Goal: Task Accomplishment & Management: Manage account settings

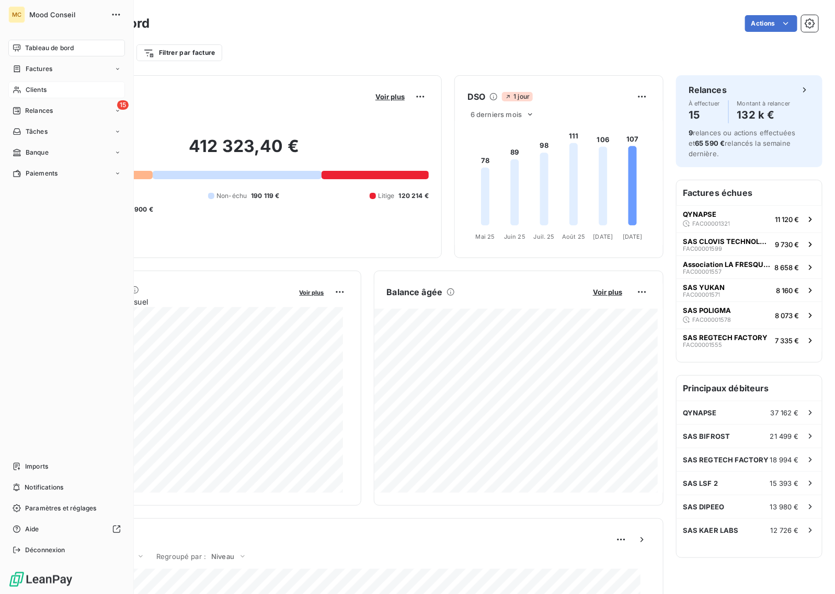
click at [48, 93] on div "Clients" at bounding box center [66, 90] width 117 height 17
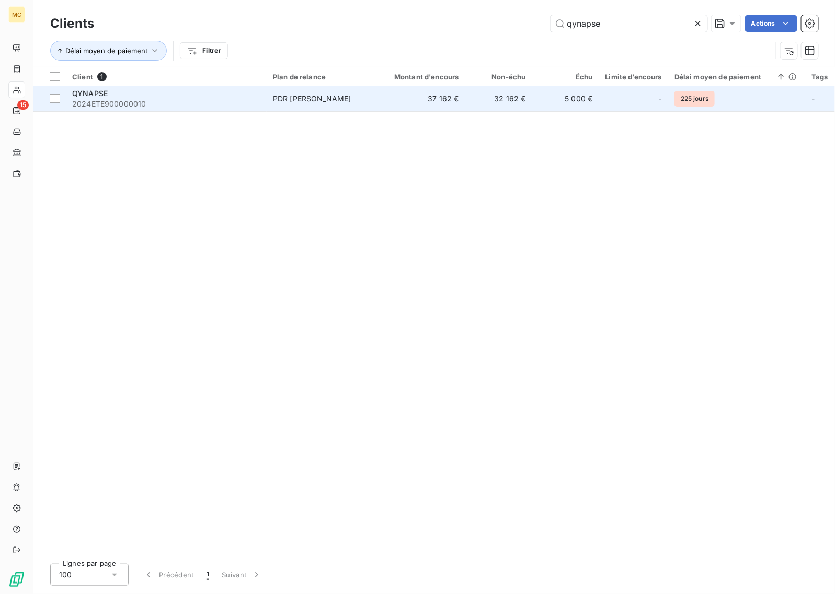
type input "qynapse"
click at [388, 104] on td "37 162 €" at bounding box center [420, 98] width 90 height 25
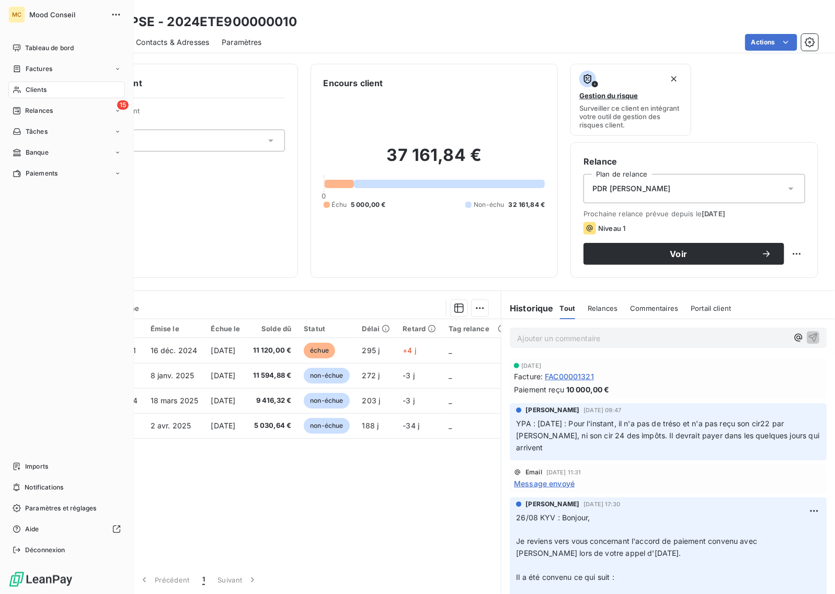
click at [26, 92] on span "Clients" at bounding box center [36, 89] width 21 height 9
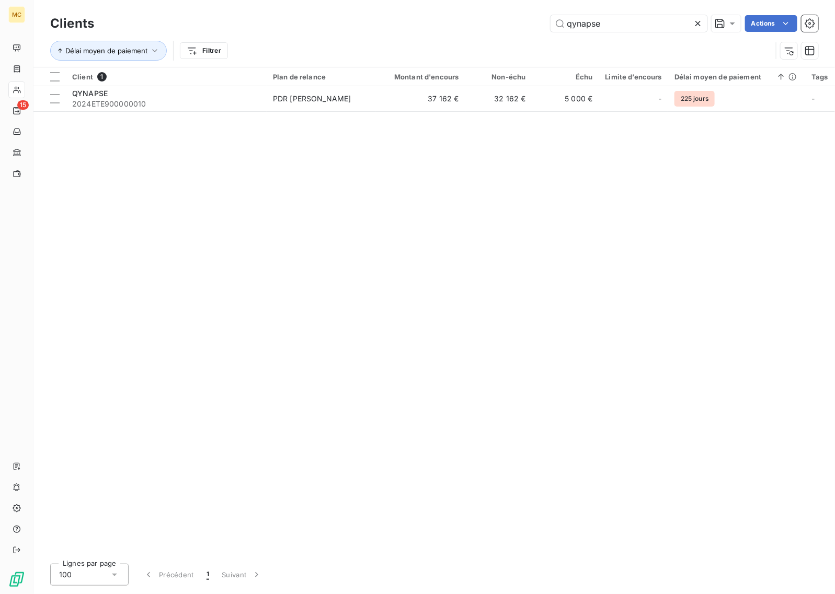
drag, startPoint x: 605, startPoint y: 21, endPoint x: 440, endPoint y: 19, distance: 165.2
click at [456, 19] on div "qynapse Actions" at bounding box center [463, 23] width 712 height 17
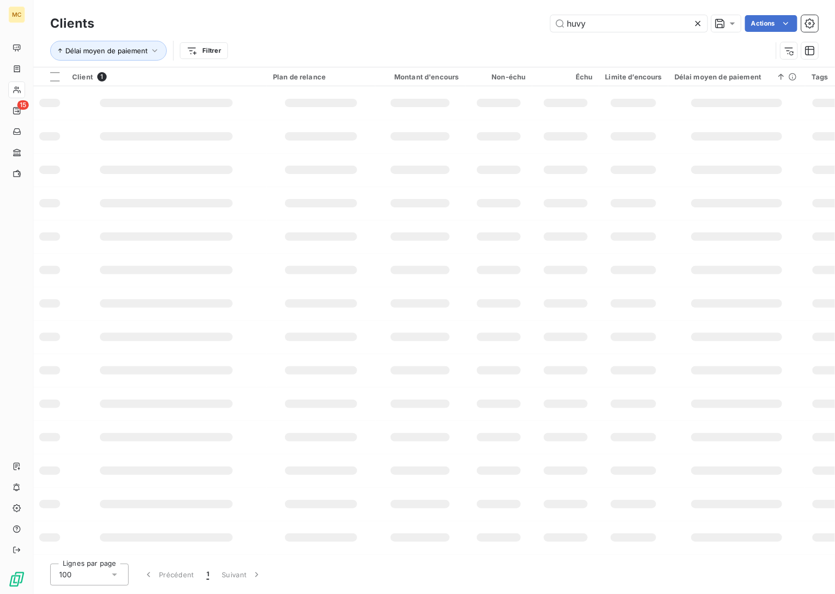
type input "huvy"
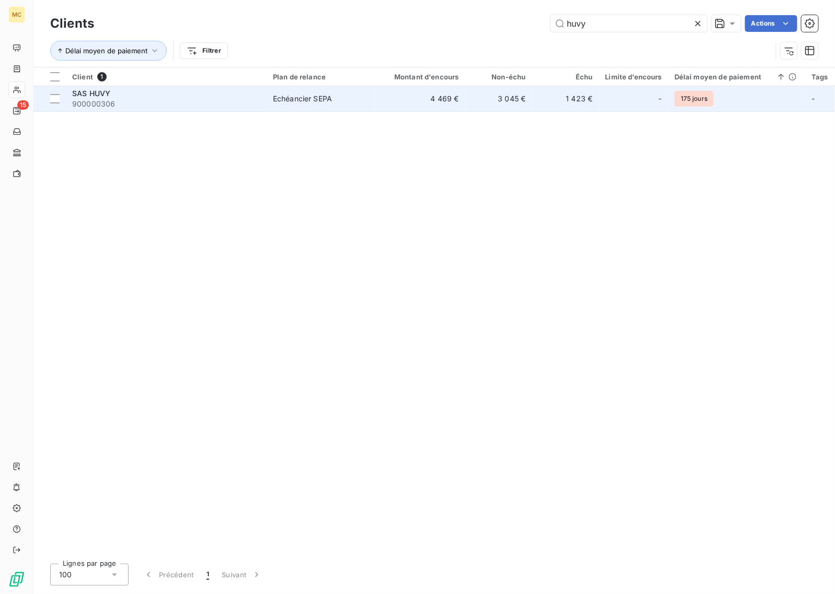
click at [441, 99] on td "4 469 €" at bounding box center [420, 98] width 90 height 25
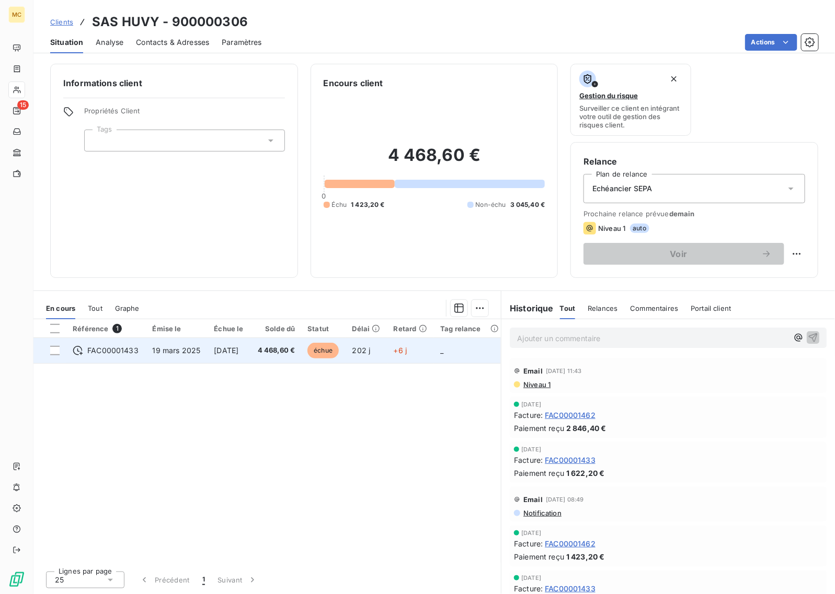
click at [285, 356] on span "4 468,60 €" at bounding box center [276, 351] width 38 height 10
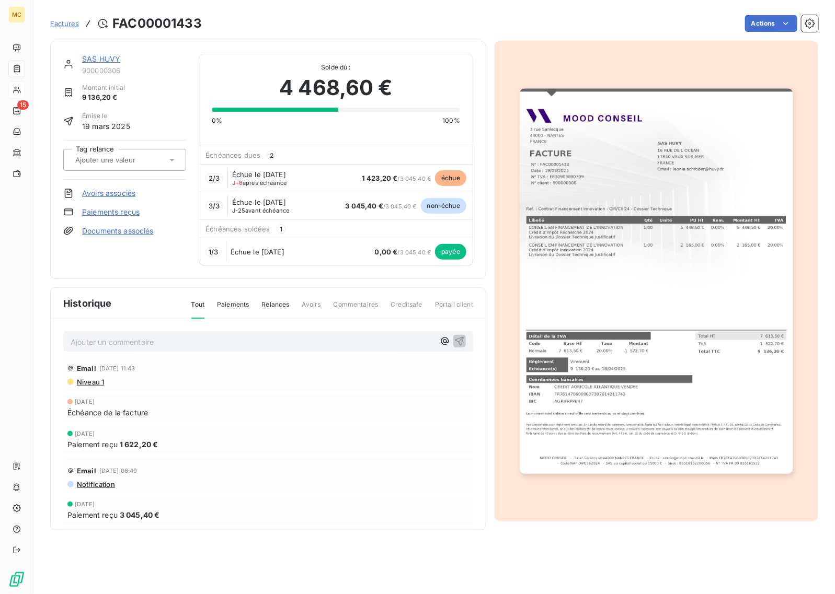
click at [68, 22] on span "Factures" at bounding box center [64, 23] width 29 height 8
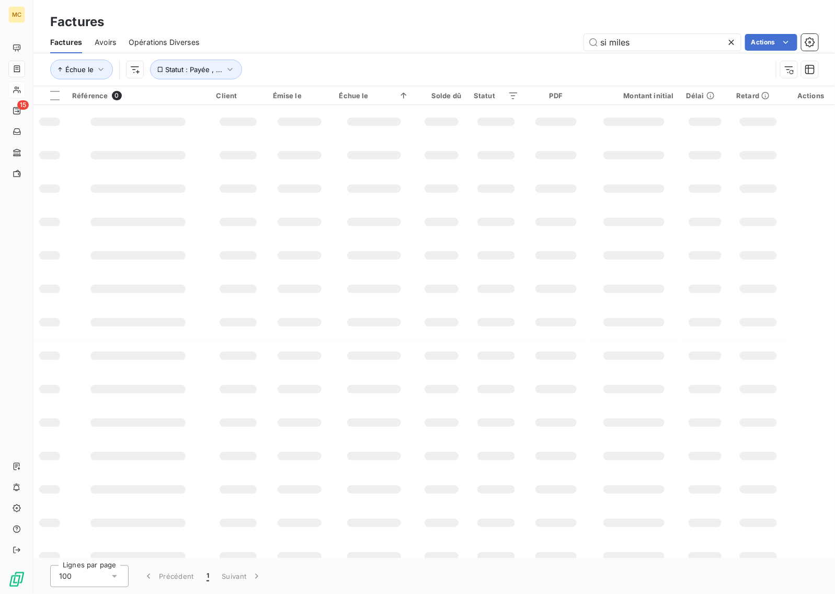
drag, startPoint x: 647, startPoint y: 45, endPoint x: 534, endPoint y: 45, distance: 112.4
click at [534, 45] on div "si miles Actions" at bounding box center [515, 42] width 607 height 17
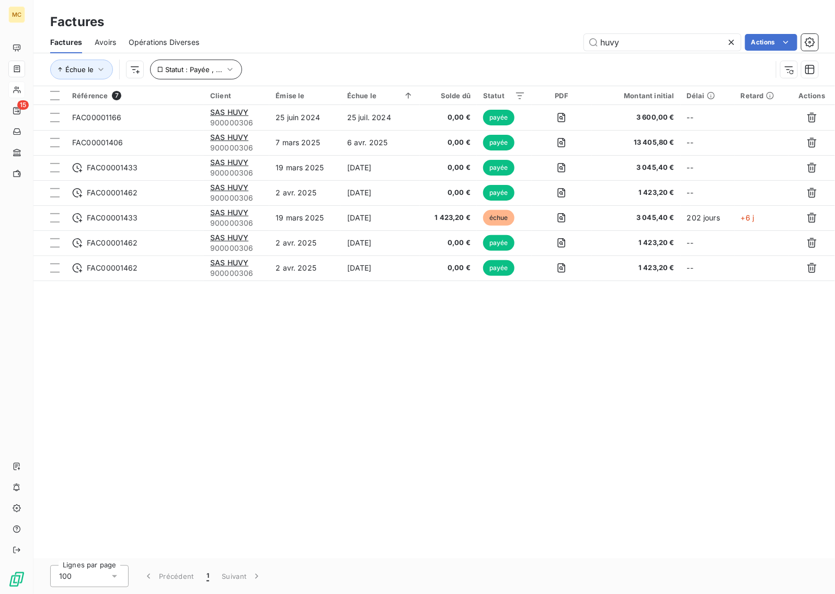
type input "huvy"
click at [218, 67] on span "Statut : Payée , ..." at bounding box center [194, 69] width 57 height 8
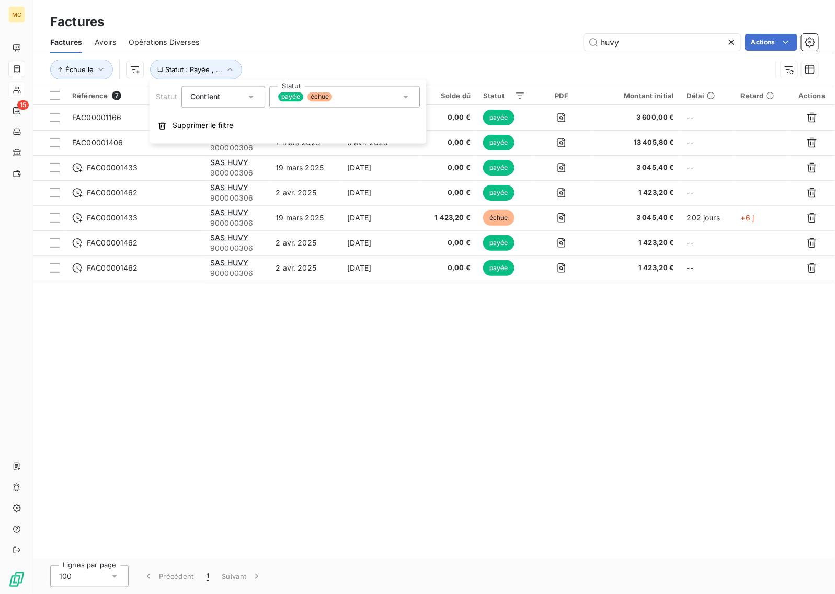
click at [332, 101] on div "payée échue" at bounding box center [305, 97] width 54 height 9
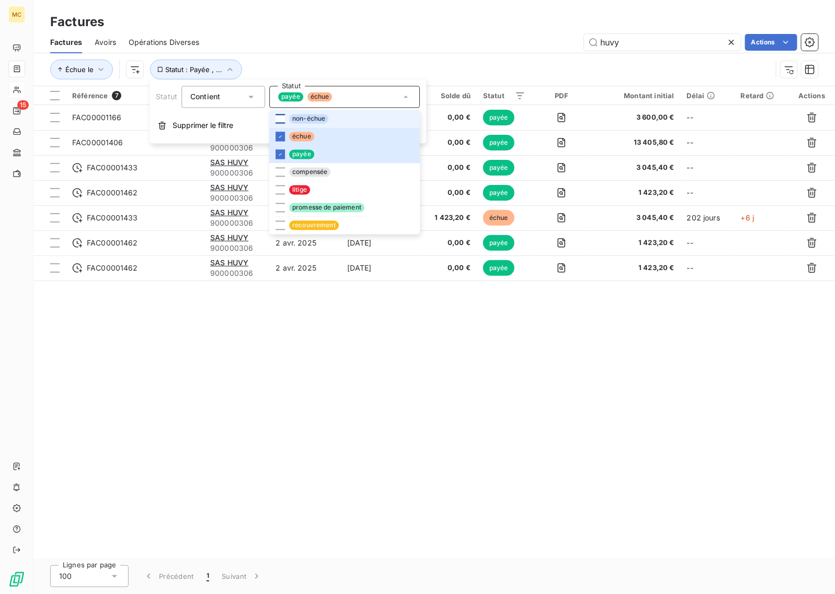
click at [276, 117] on div at bounding box center [280, 119] width 9 height 9
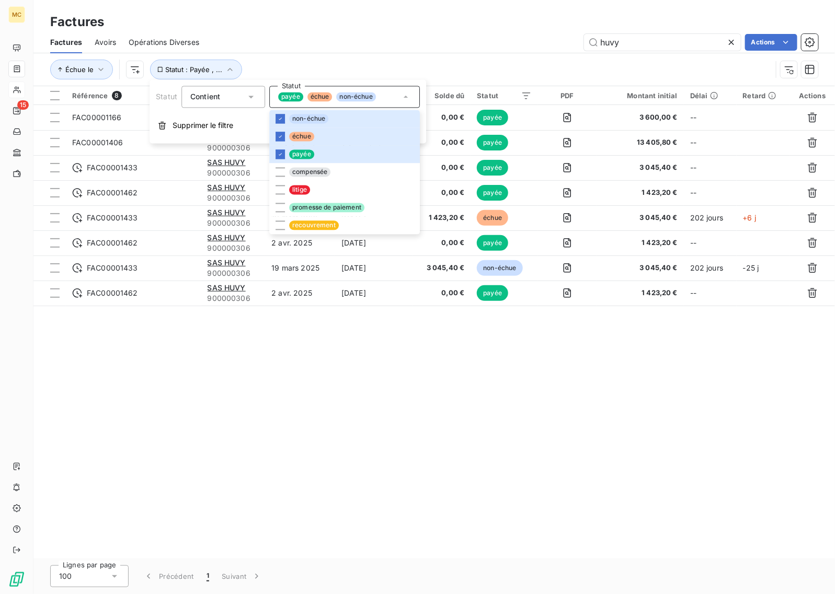
click at [455, 41] on div "huvy Actions" at bounding box center [515, 42] width 607 height 17
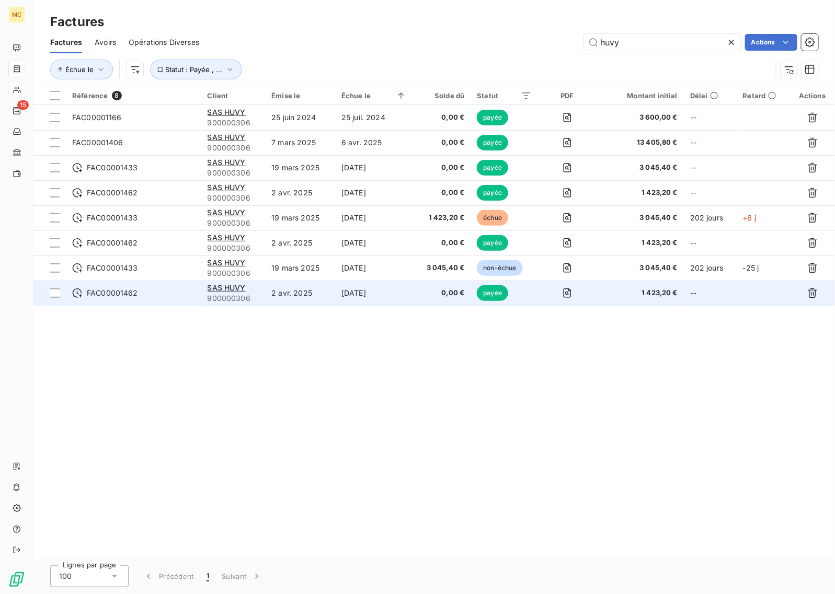
click at [387, 295] on td "[DATE]" at bounding box center [373, 293] width 77 height 25
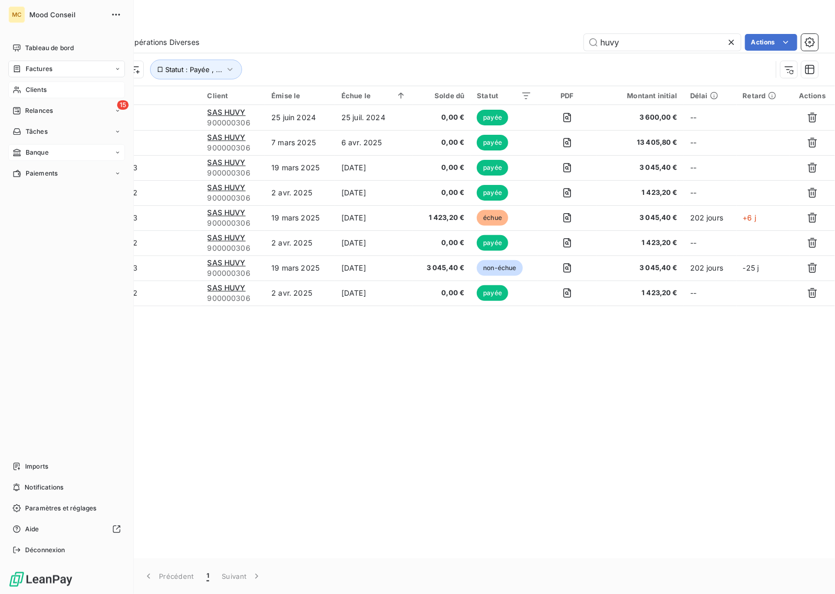
click at [46, 153] on span "Banque" at bounding box center [37, 152] width 23 height 9
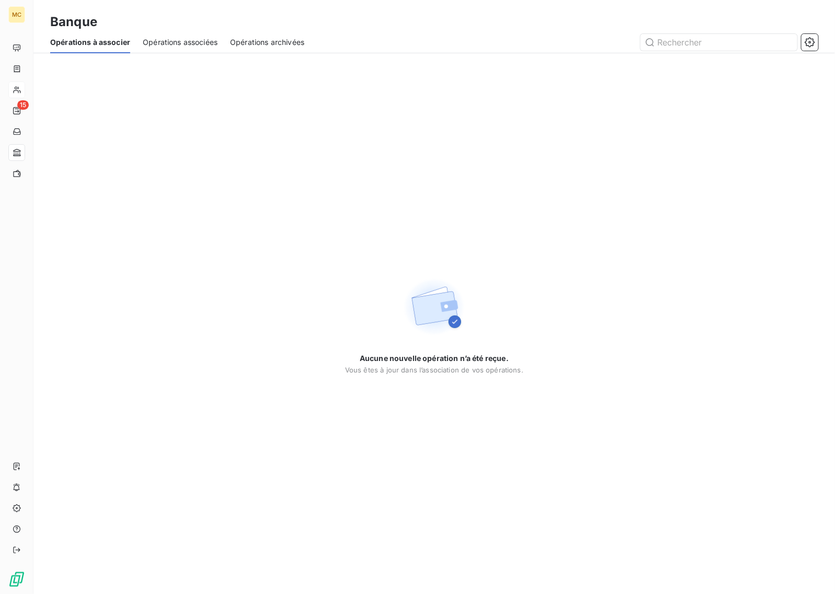
click at [186, 39] on span "Opérations associées" at bounding box center [180, 42] width 75 height 10
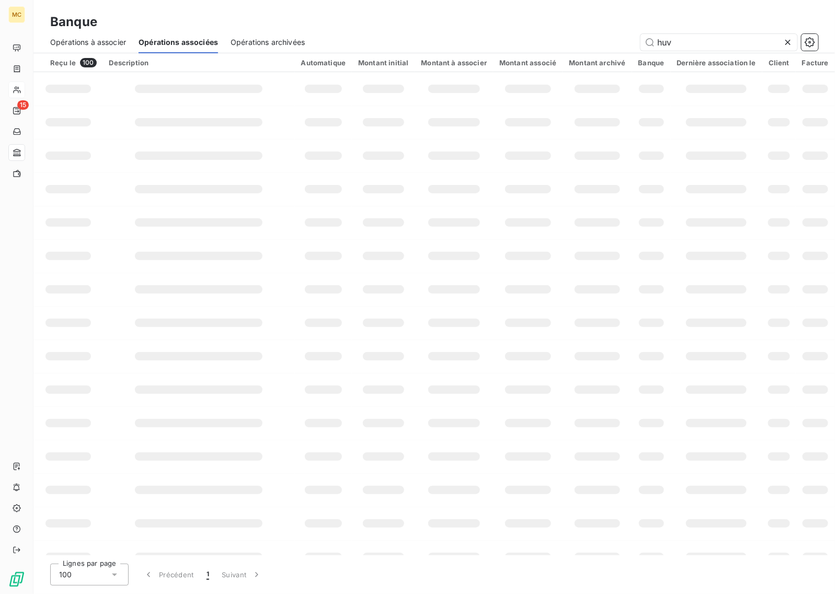
type input "huvy"
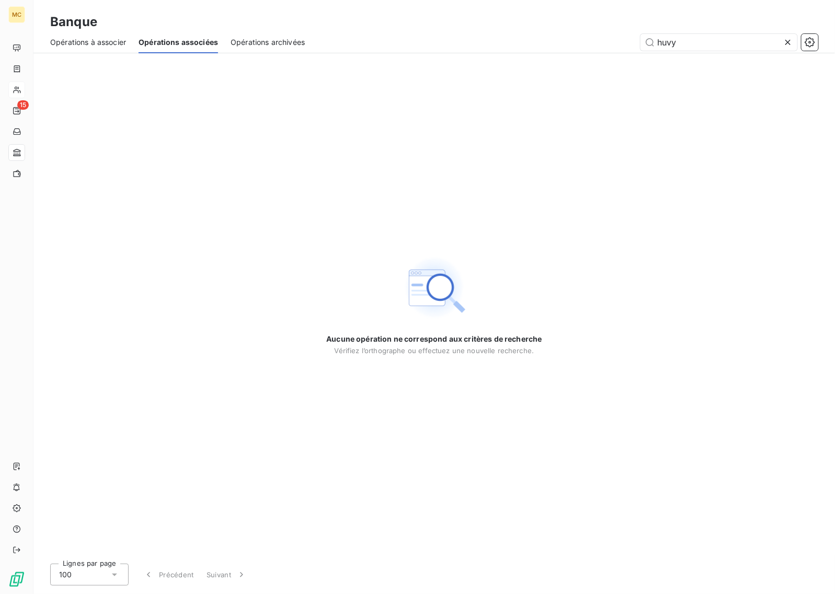
drag, startPoint x: 713, startPoint y: 42, endPoint x: 545, endPoint y: 45, distance: 167.9
click at [545, 45] on div "huvy" at bounding box center [567, 42] width 501 height 17
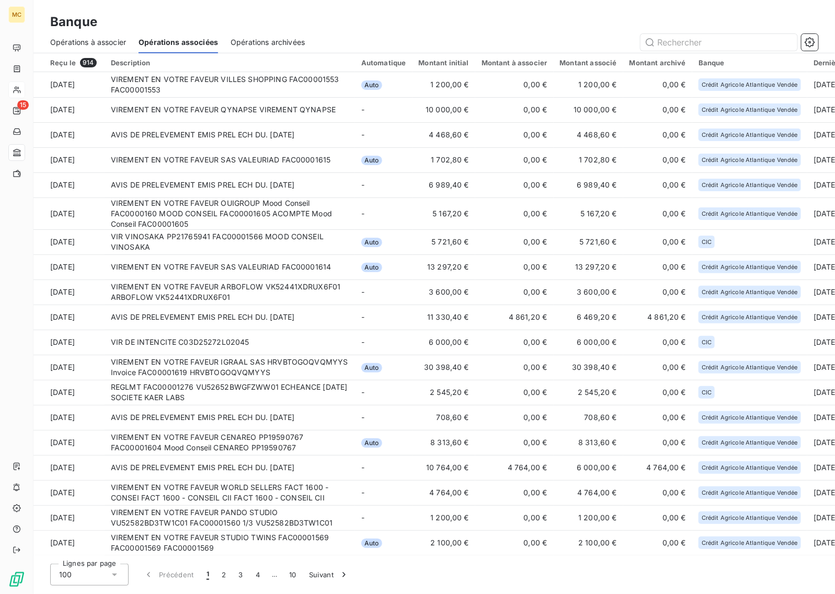
click at [535, 31] on div "Opérations à associer Opérations associées Opérations archivées" at bounding box center [434, 42] width 802 height 22
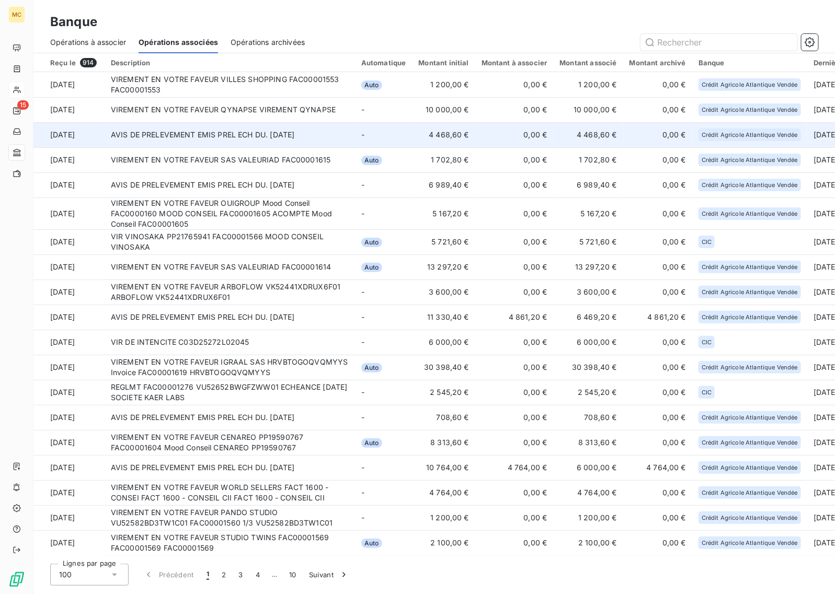
click at [277, 142] on td "AVIS DE PRELEVEMENT EMIS PREL ECH DU. [DATE]" at bounding box center [230, 134] width 250 height 25
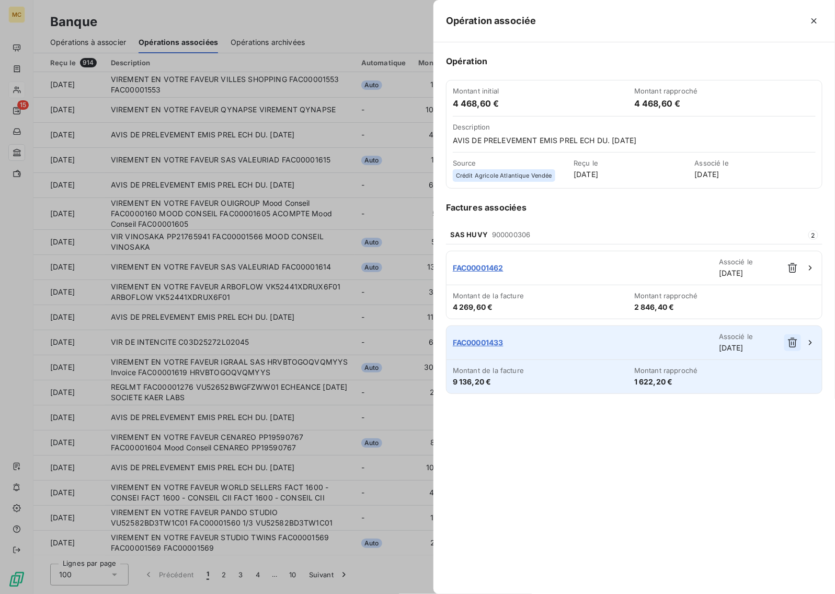
click at [793, 344] on icon "button" at bounding box center [792, 343] width 10 height 10
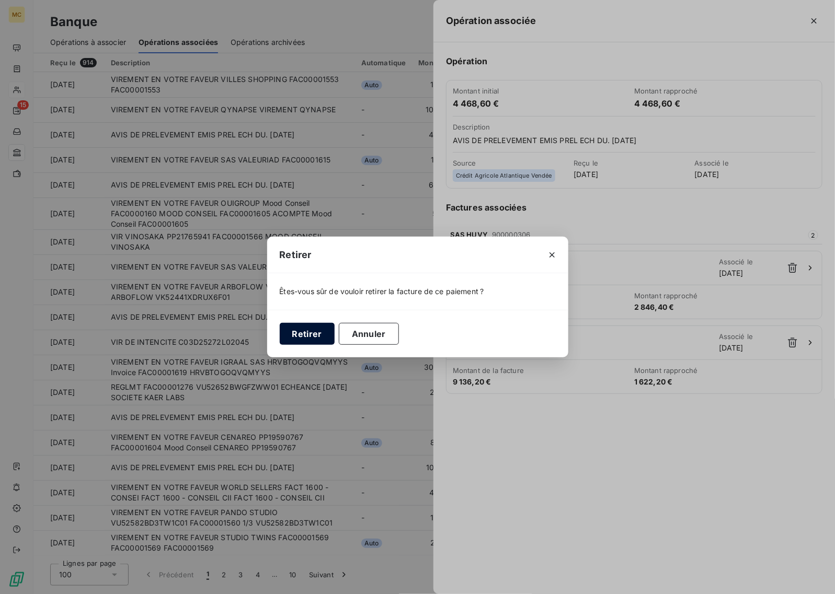
click at [310, 334] on button "Retirer" at bounding box center [307, 334] width 55 height 22
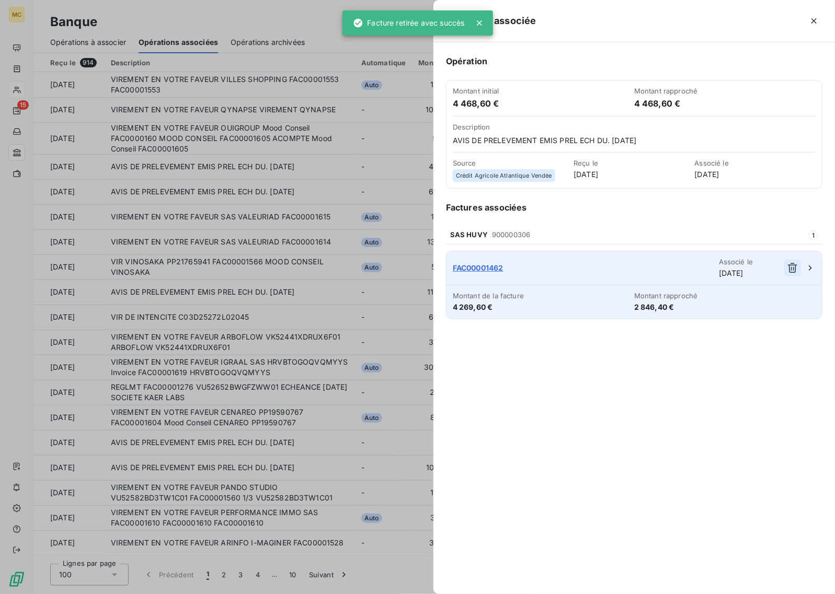
click at [793, 270] on icon "button" at bounding box center [792, 268] width 10 height 10
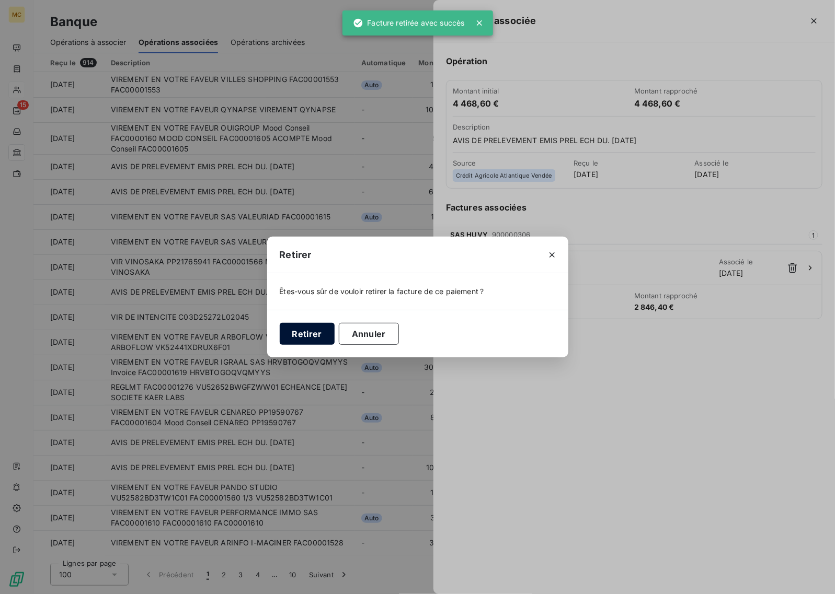
click at [317, 333] on button "Retirer" at bounding box center [307, 334] width 55 height 22
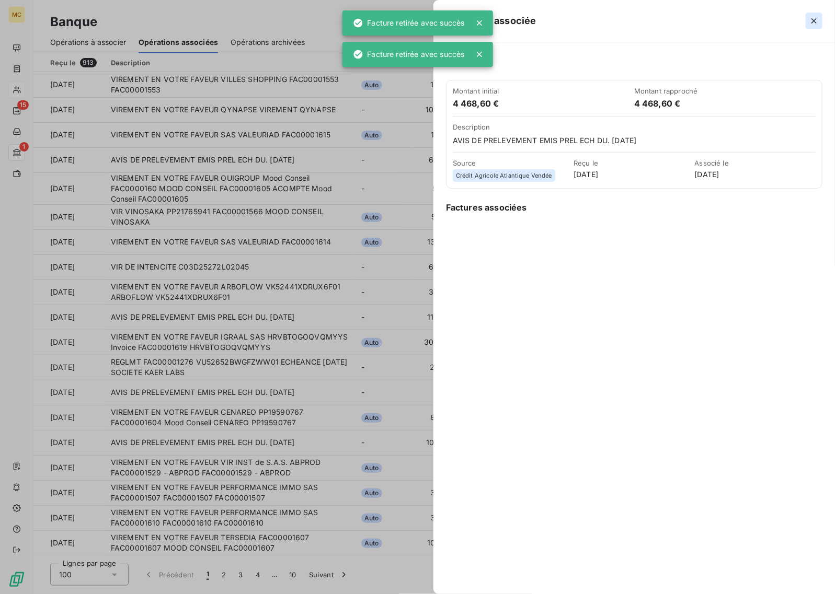
click at [814, 19] on icon "button" at bounding box center [814, 21] width 10 height 10
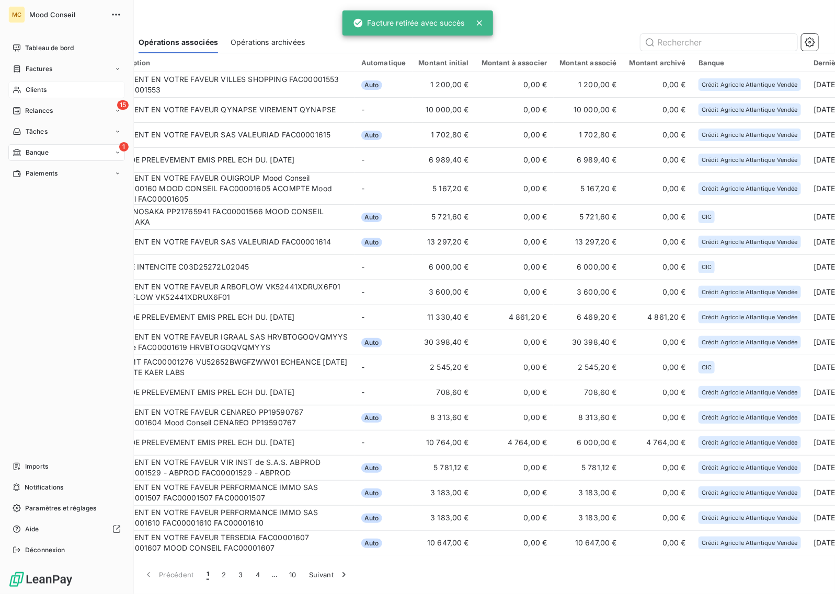
click at [31, 152] on span "Banque" at bounding box center [37, 152] width 23 height 9
click at [55, 151] on div "1 Banque" at bounding box center [66, 152] width 117 height 17
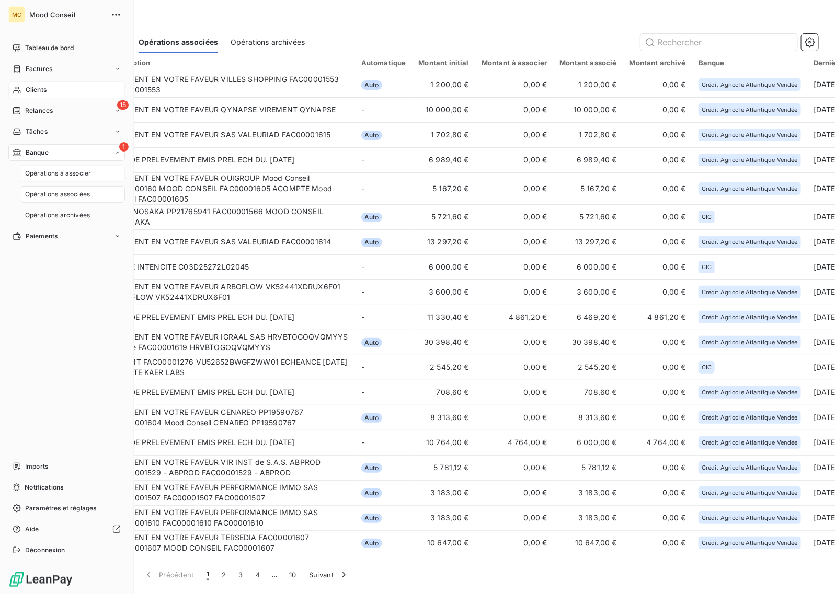
click at [71, 178] on span "Opérations à associer" at bounding box center [58, 173] width 66 height 9
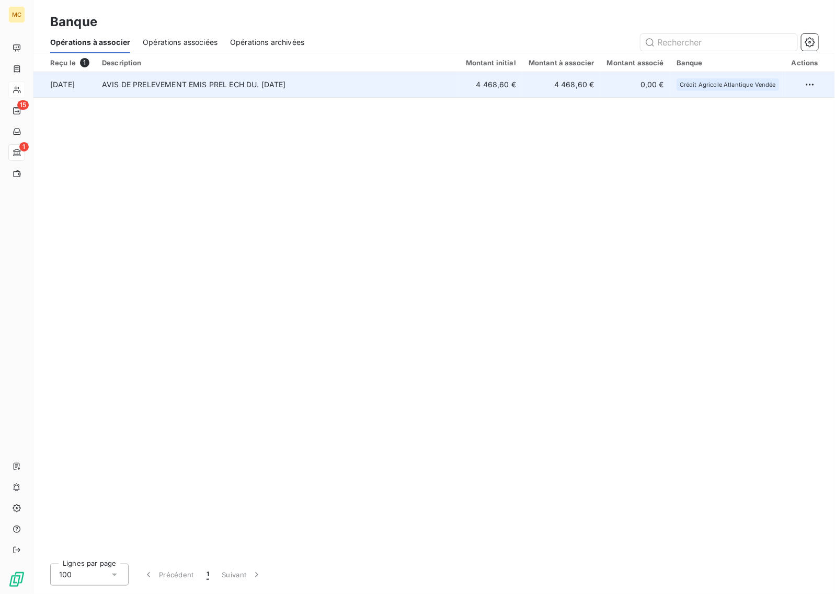
click at [633, 94] on td "0,00 €" at bounding box center [636, 84] width 70 height 25
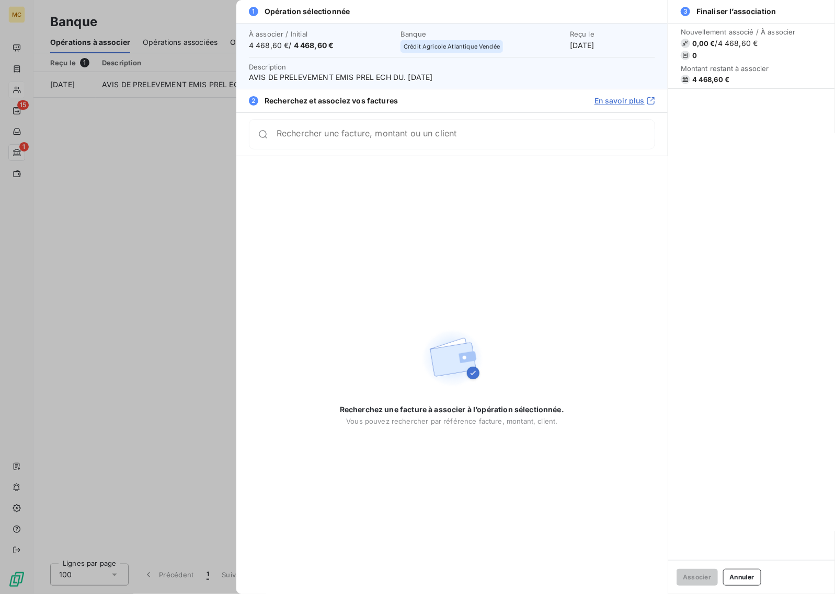
click at [380, 136] on input "Rechercher une facture, montant ou un client" at bounding box center [466, 134] width 378 height 10
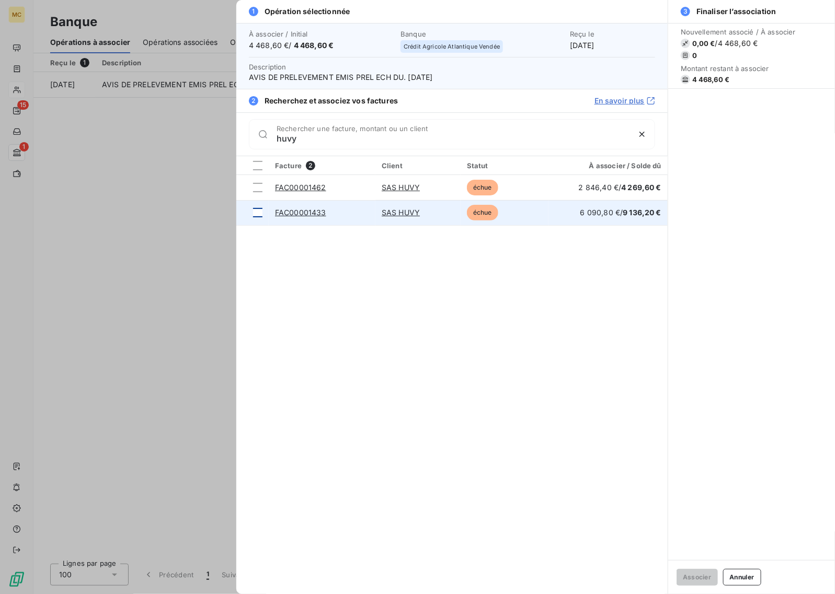
type input "huvy"
click at [257, 215] on div at bounding box center [257, 212] width 9 height 9
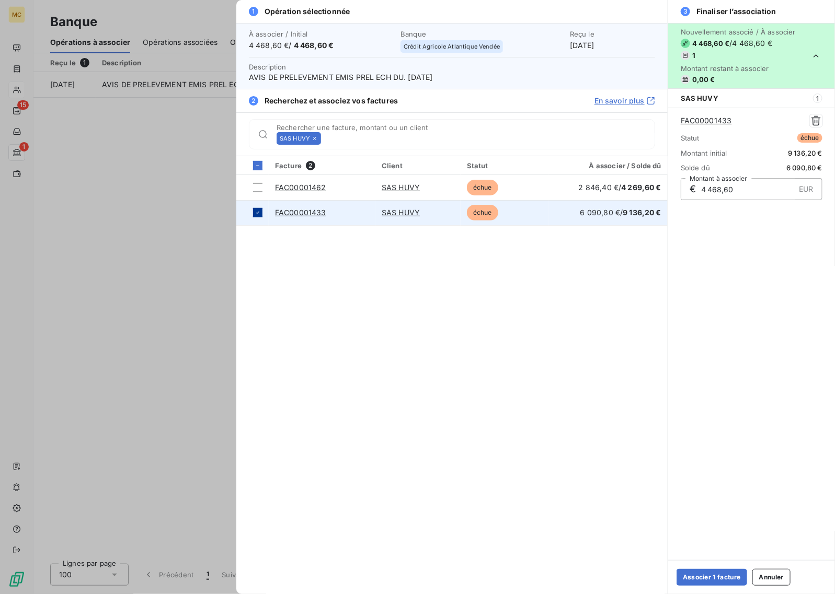
click at [257, 214] on icon at bounding box center [257, 213] width 3 height 2
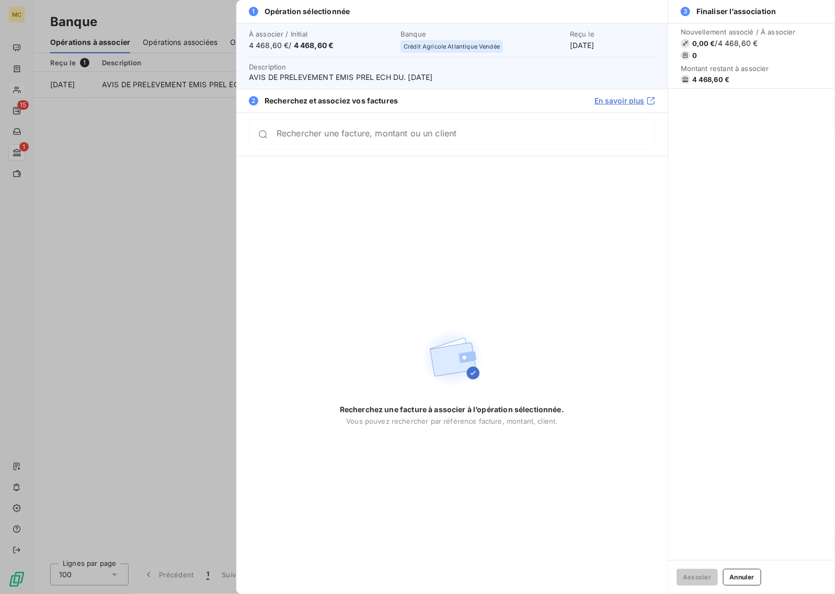
click at [164, 220] on div at bounding box center [417, 297] width 835 height 594
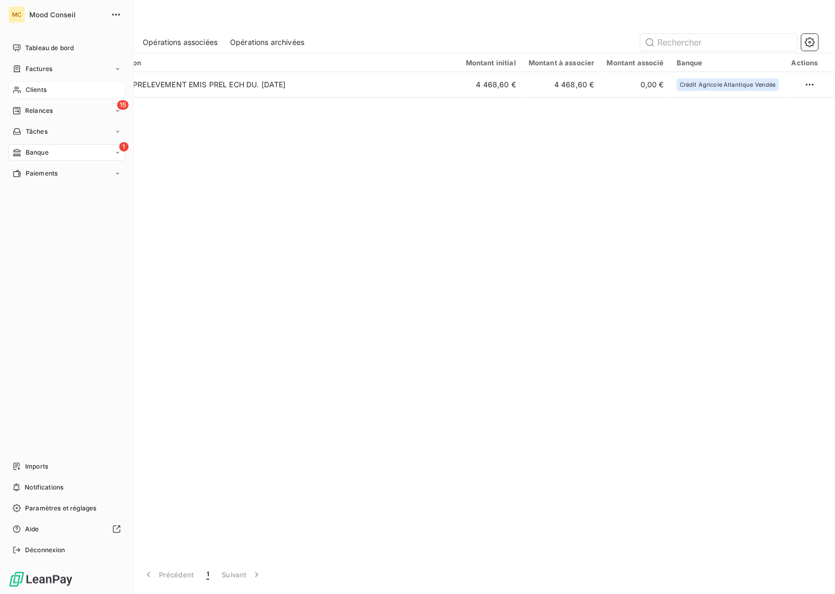
click at [30, 89] on span "Clients" at bounding box center [36, 89] width 21 height 9
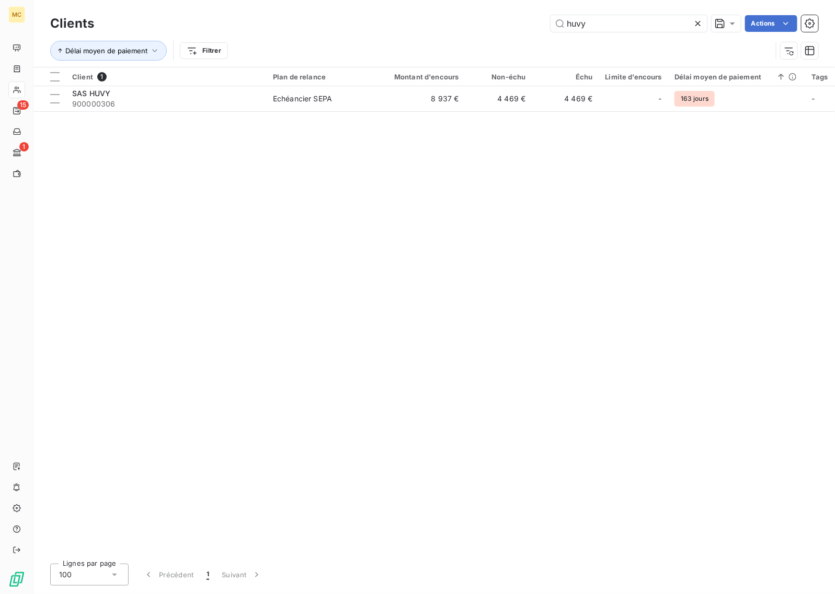
drag, startPoint x: 523, startPoint y: 16, endPoint x: 438, endPoint y: 8, distance: 85.6
click at [444, 10] on div "Clients huvy Actions Délai moyen de paiement Filtrer" at bounding box center [434, 33] width 802 height 67
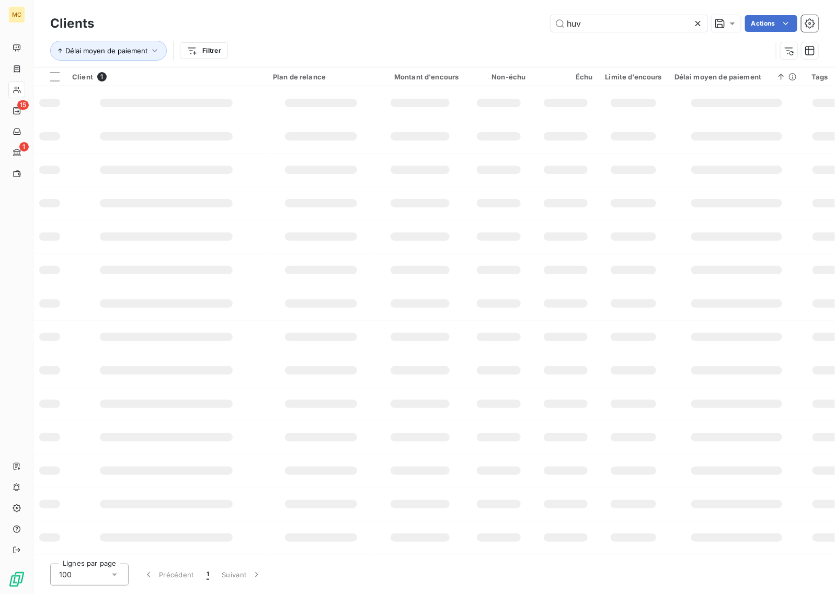
type input "huvy"
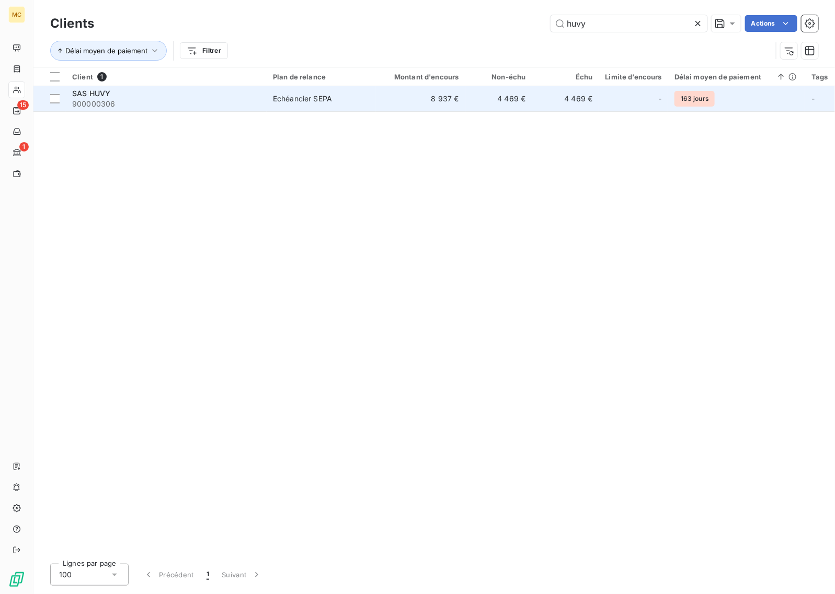
click at [337, 101] on span "Echéancier SEPA" at bounding box center [321, 99] width 96 height 10
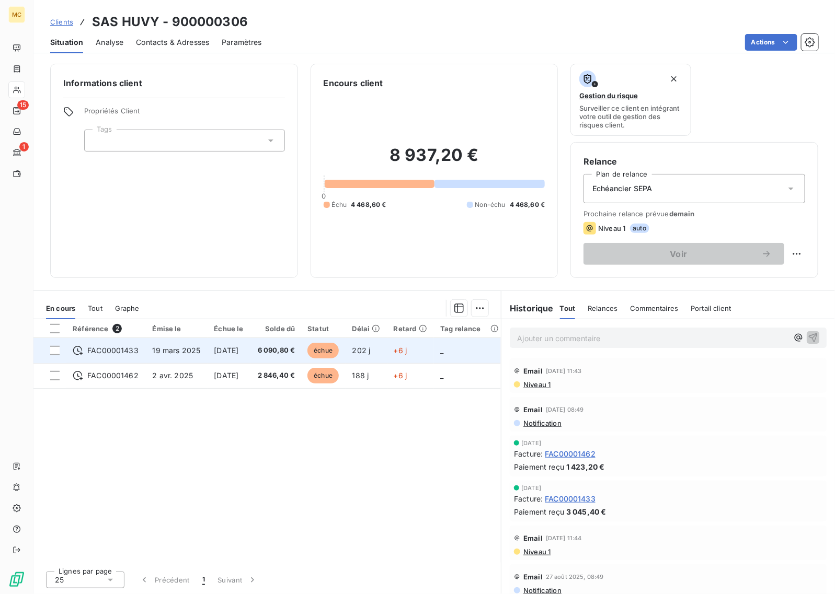
click at [267, 352] on span "6 090,80 €" at bounding box center [276, 351] width 38 height 10
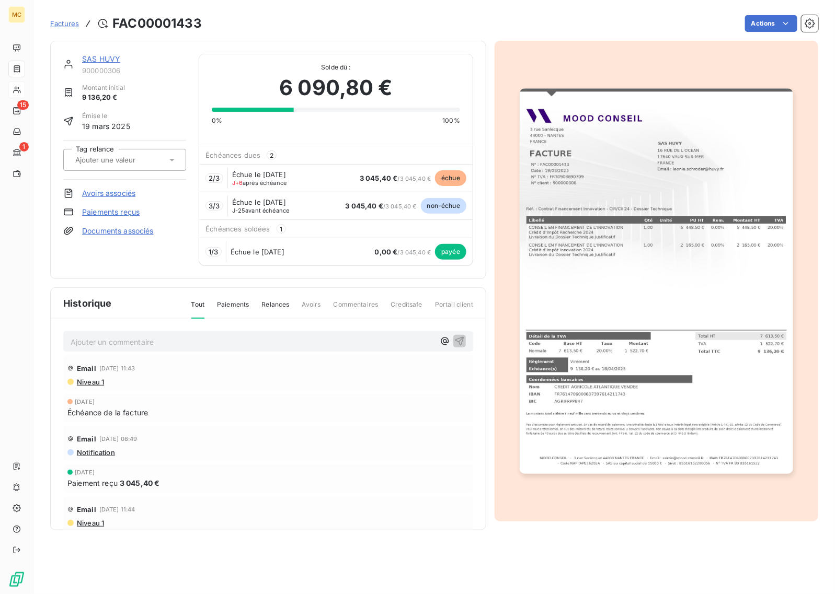
click at [112, 213] on link "Paiements reçus" at bounding box center [111, 212] width 58 height 10
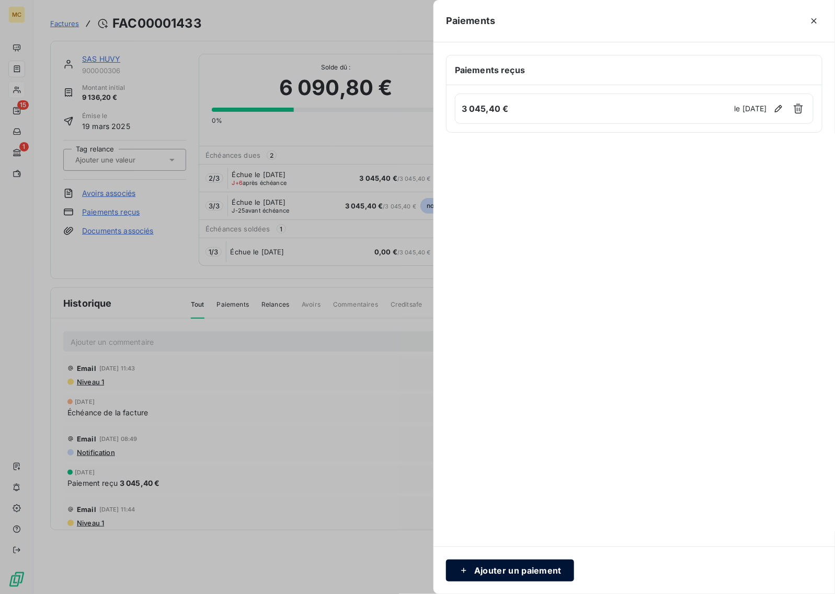
click at [495, 574] on button "Ajouter un paiement" at bounding box center [510, 571] width 128 height 22
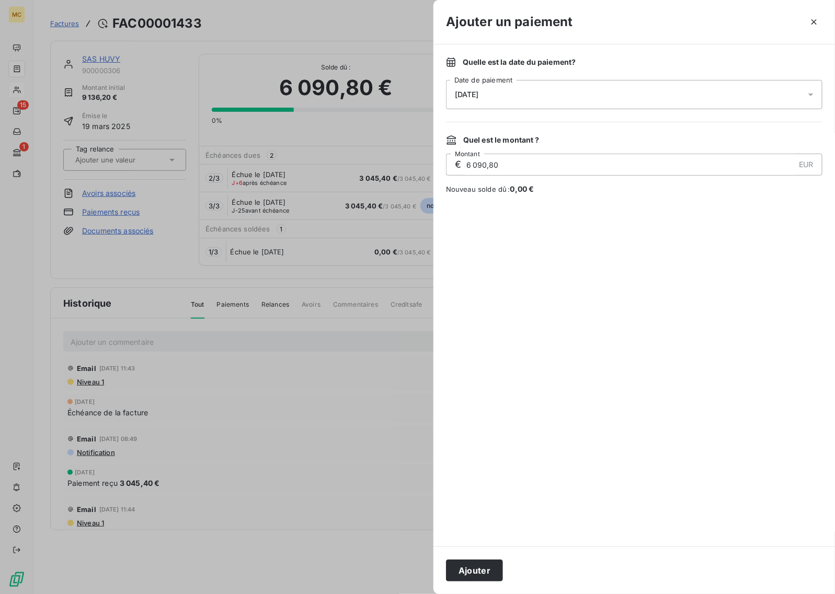
drag, startPoint x: 527, startPoint y: 165, endPoint x: 458, endPoint y: 159, distance: 68.7
click at [458, 159] on div "€ 6 090,80 EUR Montant" at bounding box center [634, 165] width 376 height 22
type input "3 045,40"
click at [484, 570] on button "Ajouter" at bounding box center [474, 571] width 57 height 22
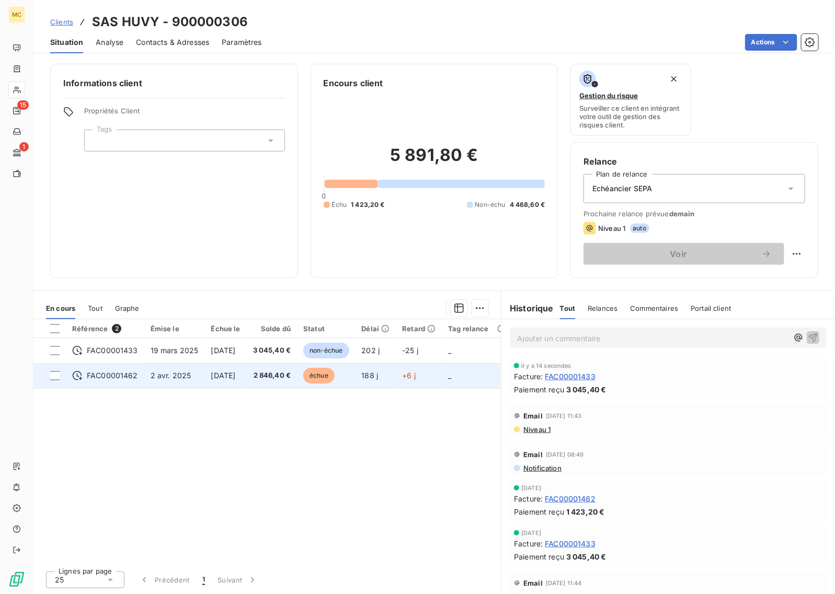
click at [280, 370] on td "2 846,40 €" at bounding box center [272, 375] width 51 height 25
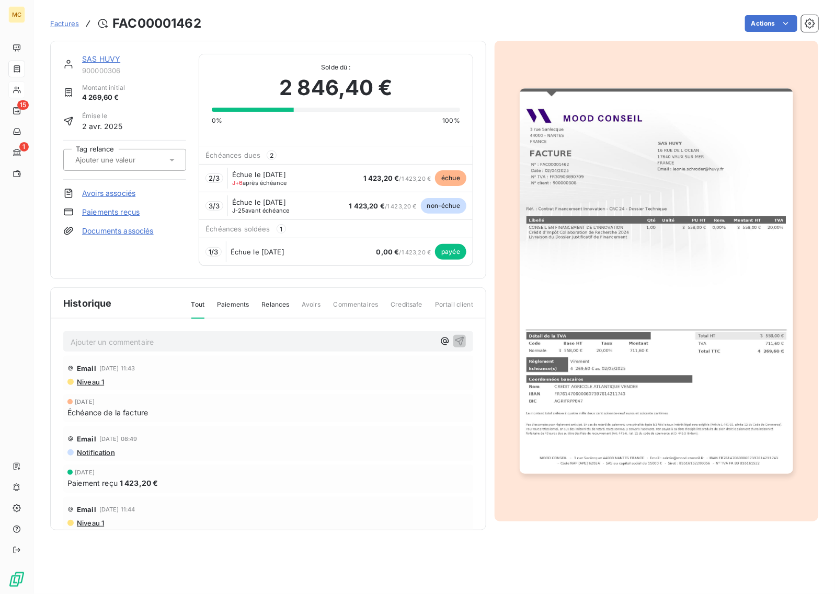
click at [118, 214] on link "Paiements reçus" at bounding box center [111, 212] width 58 height 10
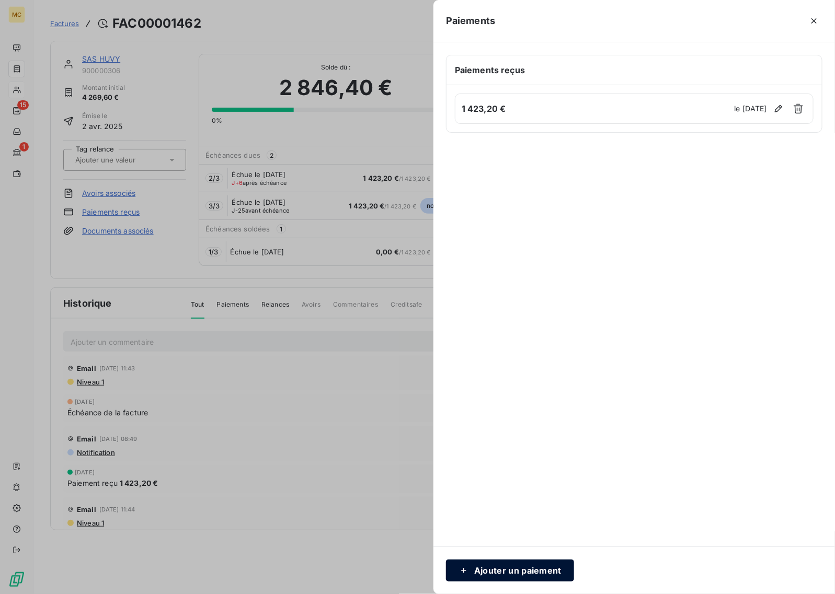
click at [511, 573] on button "Ajouter un paiement" at bounding box center [510, 571] width 128 height 22
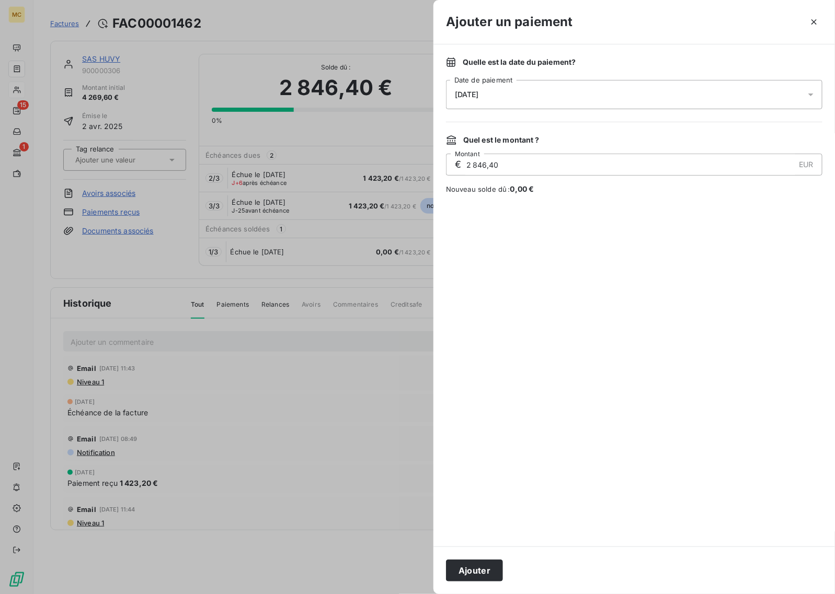
click at [422, 594] on div "Ajouter un paiement Quelle est la date du paiement ? [DATE] Date de paiement Qu…" at bounding box center [417, 594] width 834 height 0
type input "1 423,20"
click at [522, 298] on div at bounding box center [634, 370] width 376 height 327
click at [480, 569] on button "Ajouter" at bounding box center [474, 571] width 57 height 22
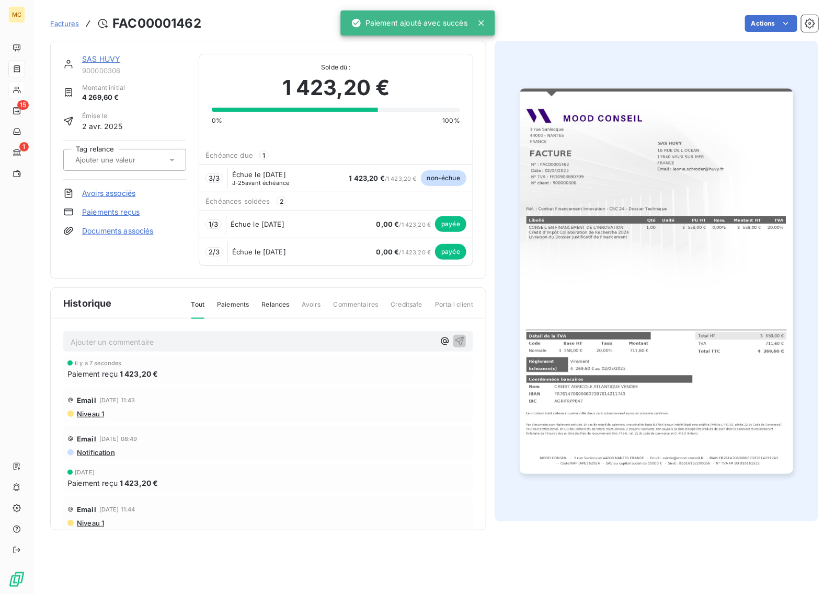
click at [533, 25] on div "Actions" at bounding box center [516, 23] width 604 height 17
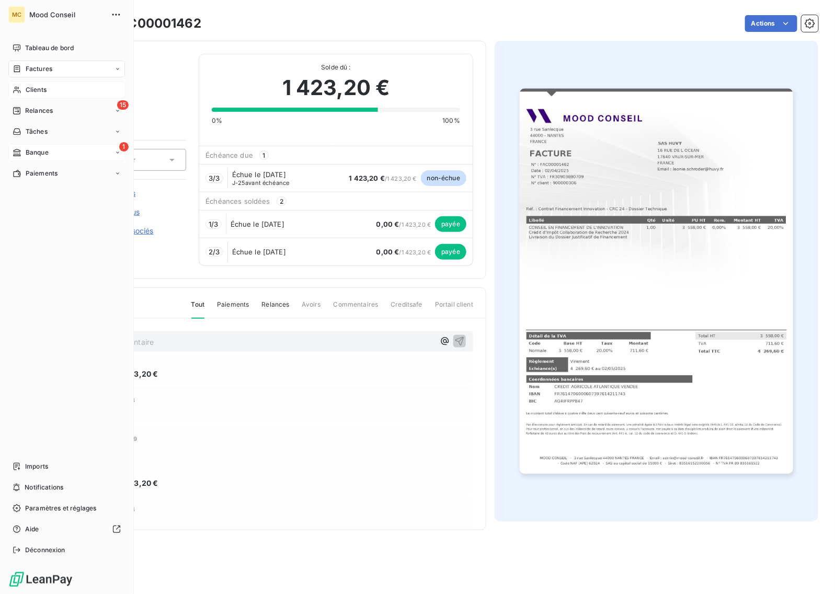
click at [40, 157] on div "1 Banque" at bounding box center [66, 152] width 117 height 17
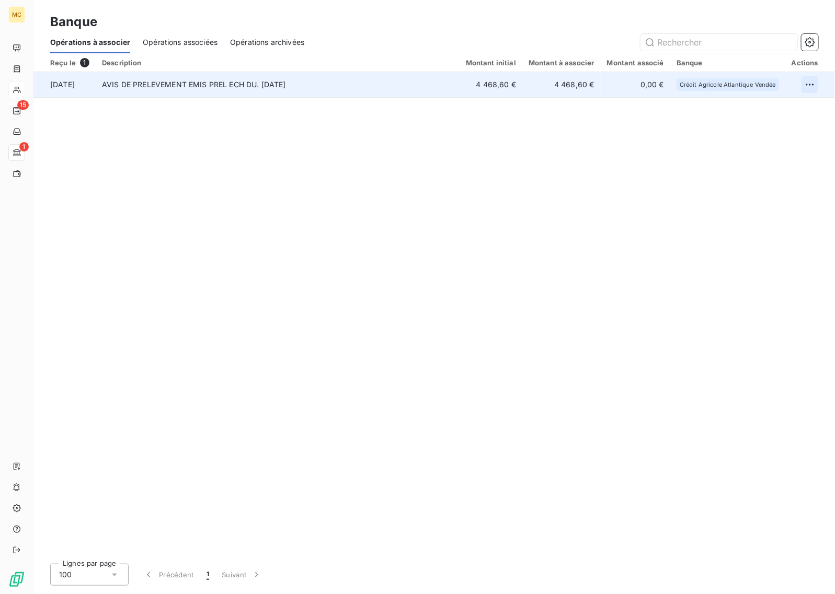
click at [806, 88] on html "MC 15 1 Banque Opérations à associer Opérations associées Opérations archivées …" at bounding box center [417, 297] width 835 height 594
click at [766, 110] on div "Archiver l’opération" at bounding box center [773, 107] width 81 height 17
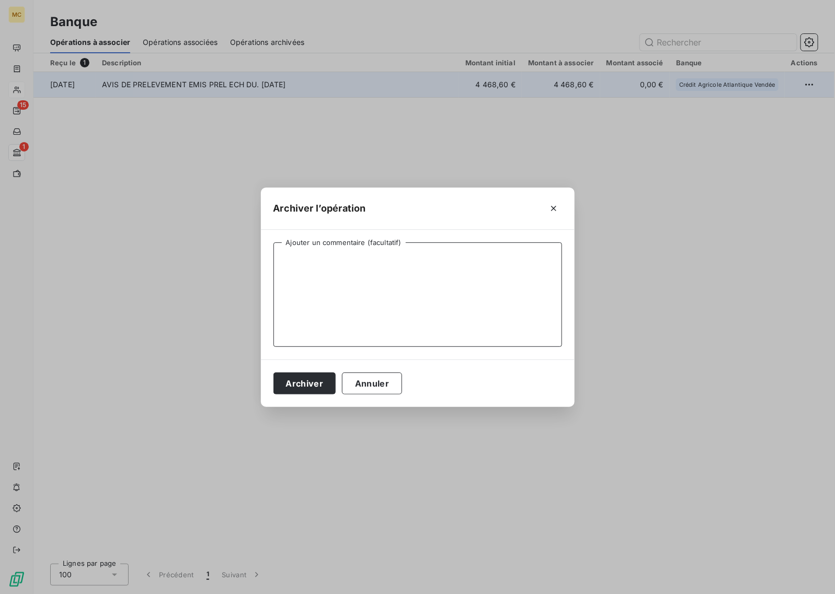
click at [356, 277] on textarea "Ajouter un commentaire (facultatif)" at bounding box center [417, 295] width 289 height 105
type textarea "HUVY - Échéance 2 - [DATE] & [DATE]"
click at [306, 387] on button "Archiver" at bounding box center [304, 384] width 63 height 22
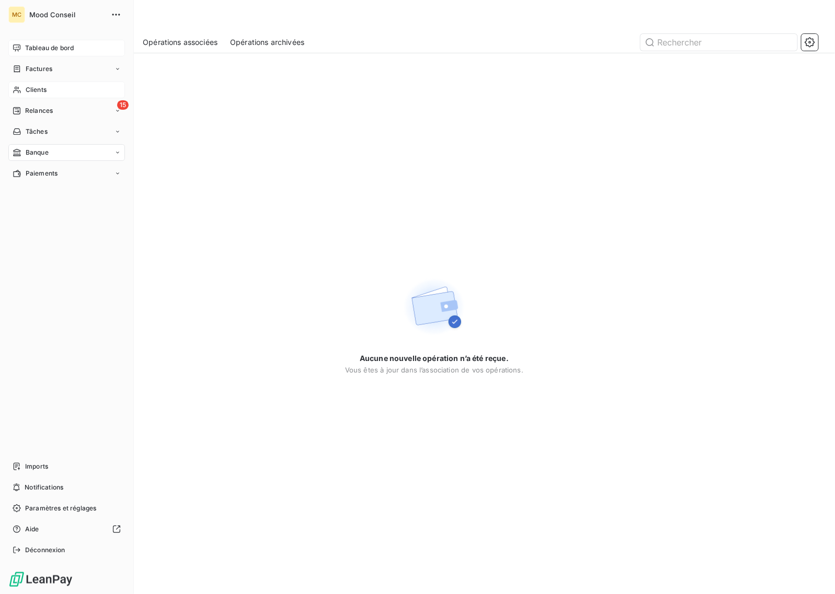
click at [48, 43] on span "Tableau de bord" at bounding box center [49, 47] width 49 height 9
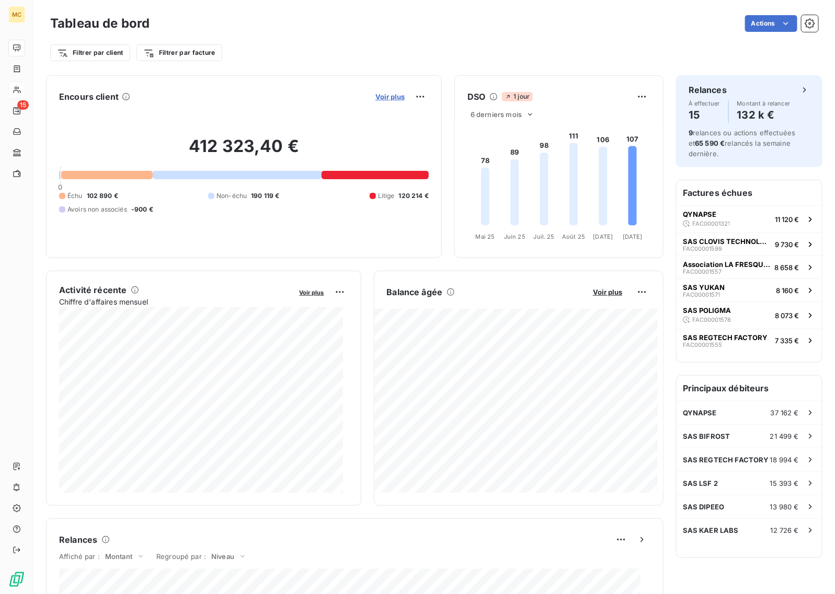
click at [388, 93] on span "Voir plus" at bounding box center [389, 97] width 29 height 8
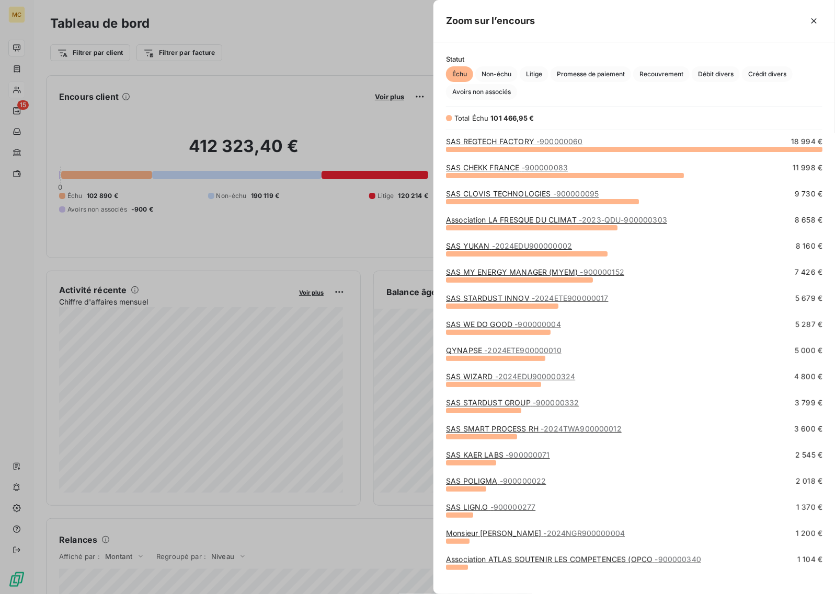
scroll to position [436, 392]
click at [279, 35] on div at bounding box center [417, 297] width 835 height 594
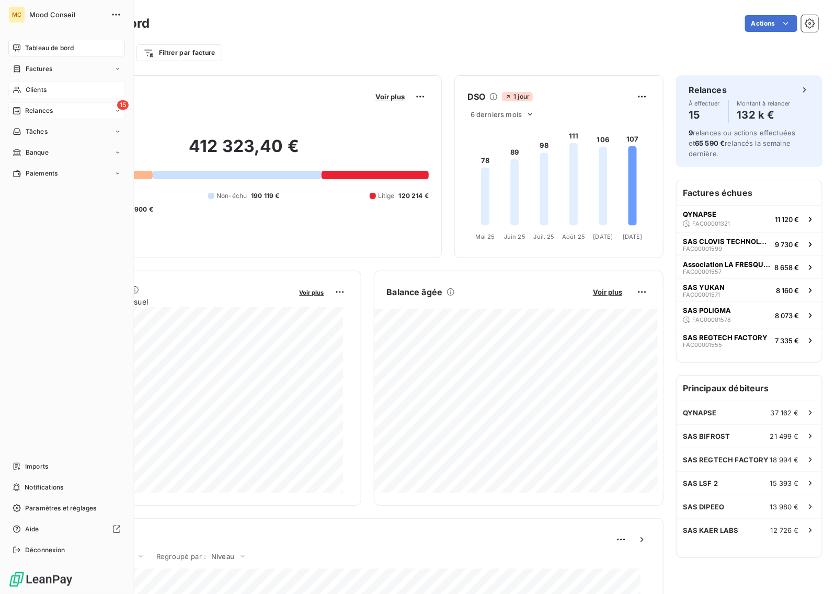
click at [26, 113] on span "Relances" at bounding box center [39, 110] width 28 height 9
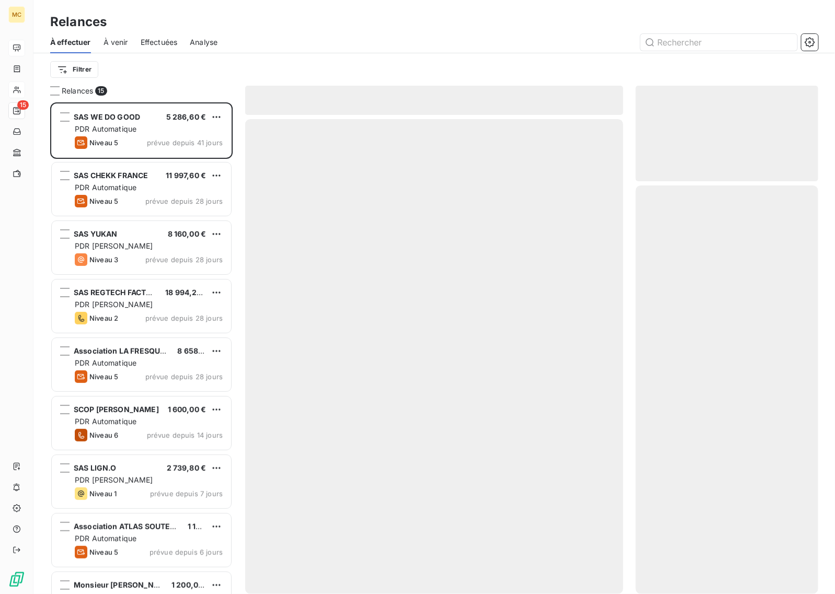
scroll to position [483, 173]
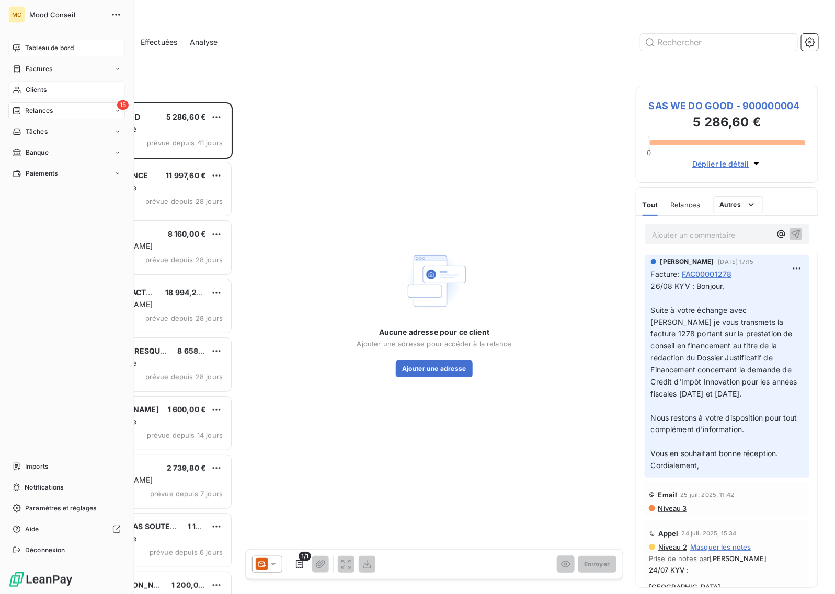
click at [34, 48] on span "Tableau de bord" at bounding box center [49, 47] width 49 height 9
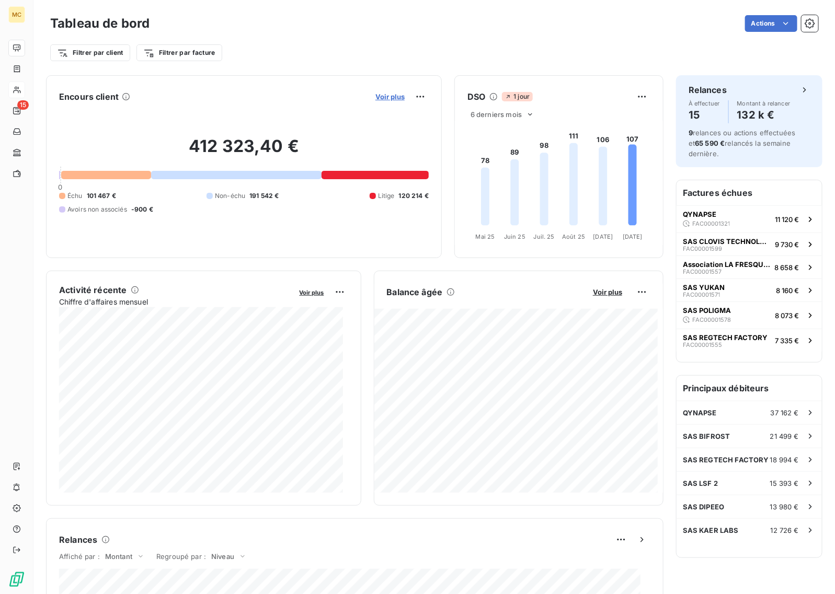
click at [391, 97] on span "Voir plus" at bounding box center [389, 97] width 29 height 8
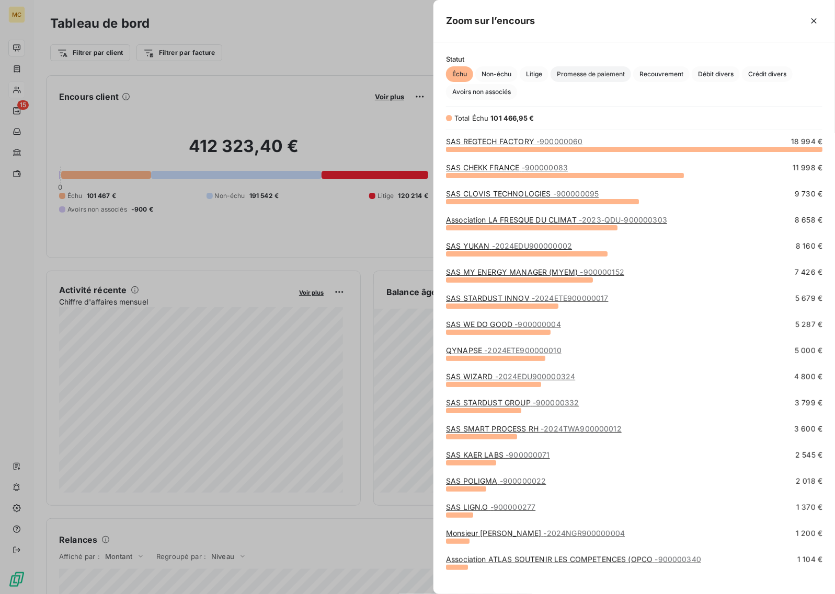
scroll to position [436, 392]
click at [485, 76] on span "Non-échu" at bounding box center [496, 74] width 42 height 16
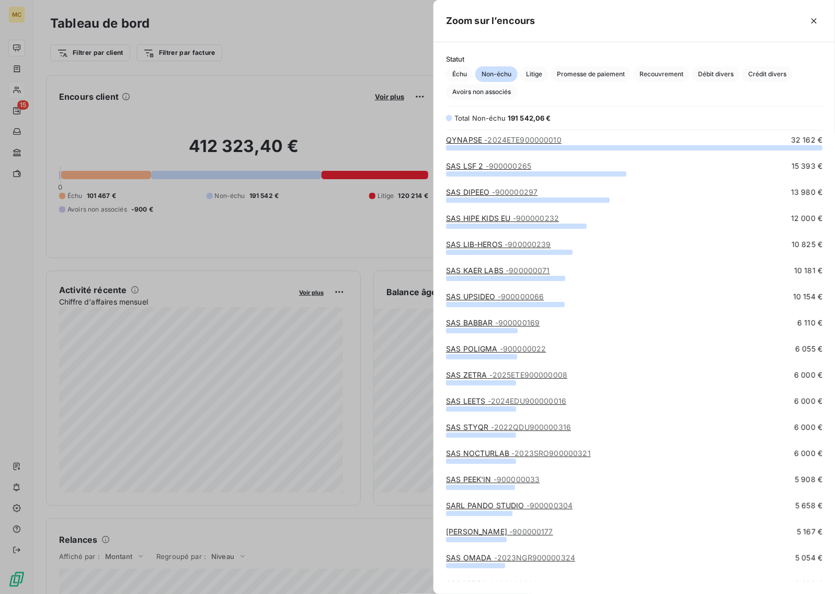
scroll to position [0, 0]
click at [467, 72] on span "Échu" at bounding box center [459, 74] width 27 height 16
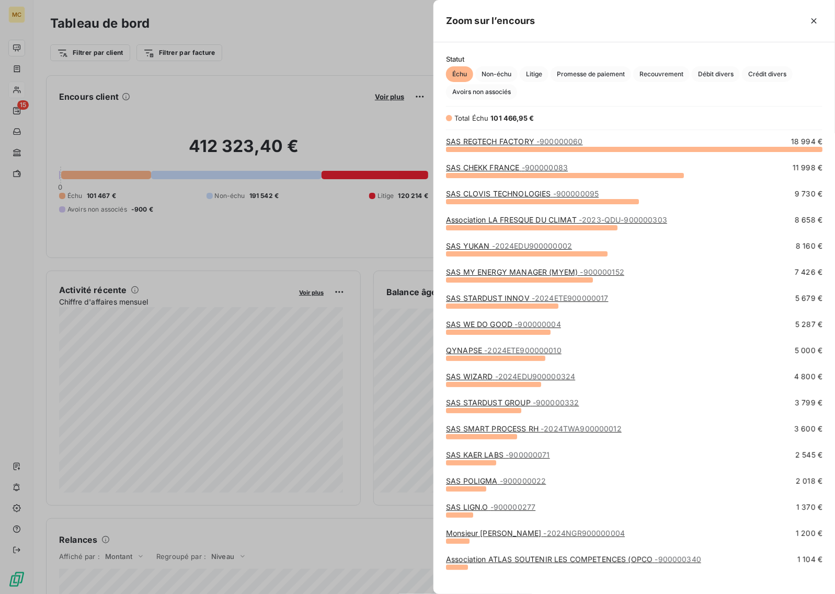
click at [286, 89] on div at bounding box center [417, 297] width 835 height 594
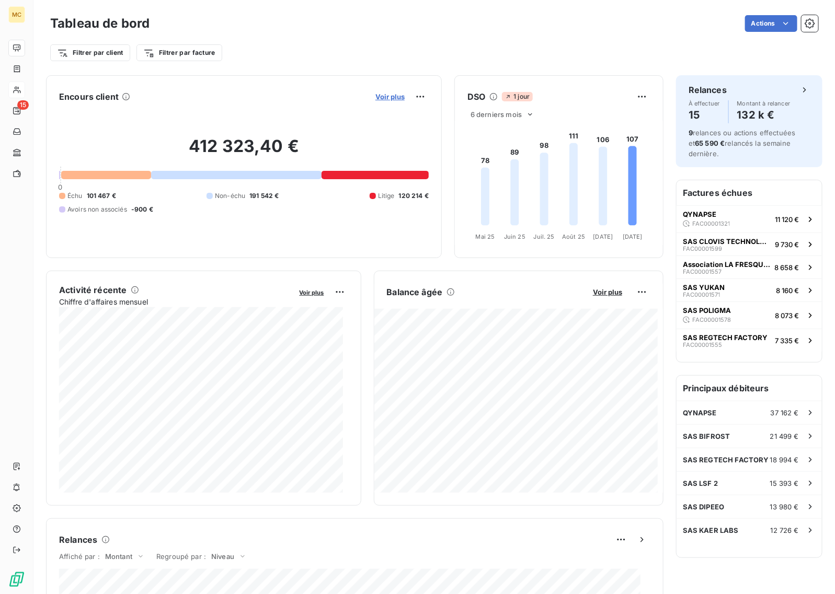
click at [380, 96] on span "Voir plus" at bounding box center [389, 97] width 29 height 8
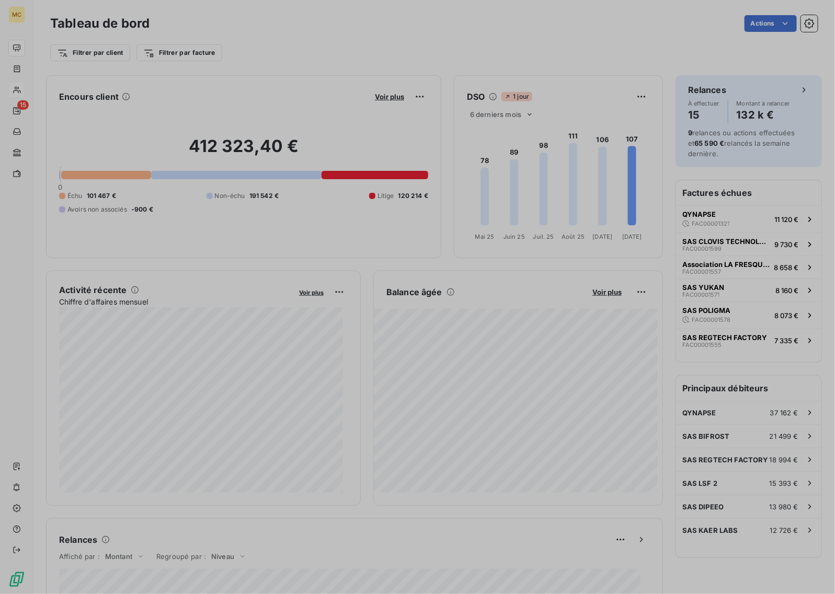
scroll to position [585, 392]
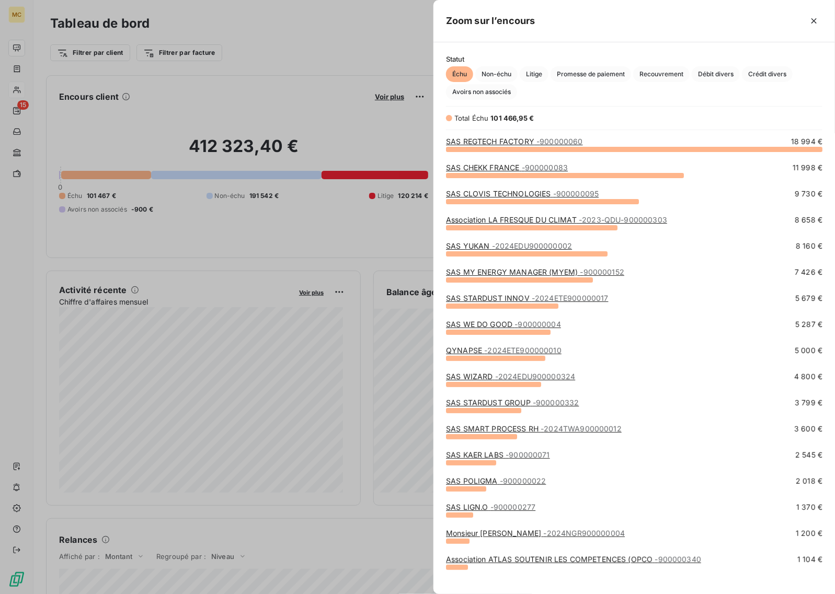
click at [246, 68] on div at bounding box center [417, 297] width 835 height 594
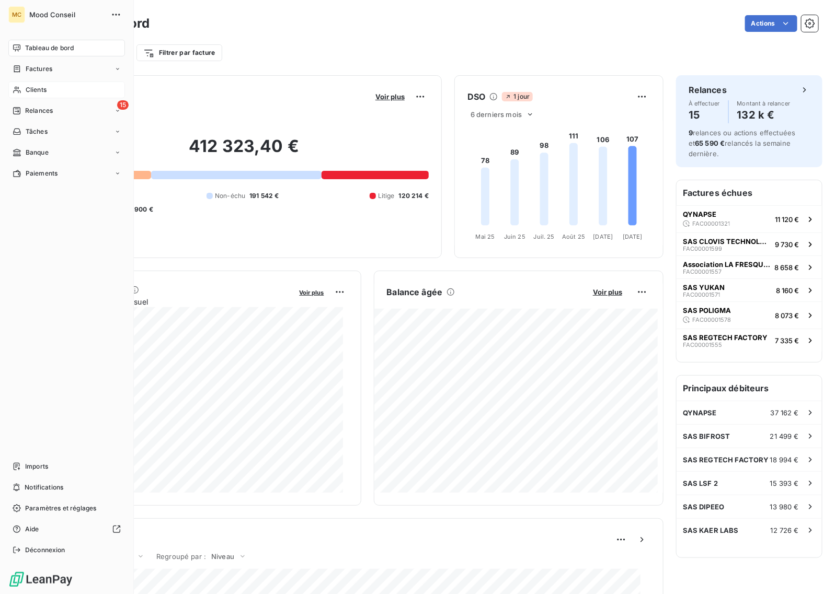
click at [24, 86] on div "Clients" at bounding box center [66, 90] width 117 height 17
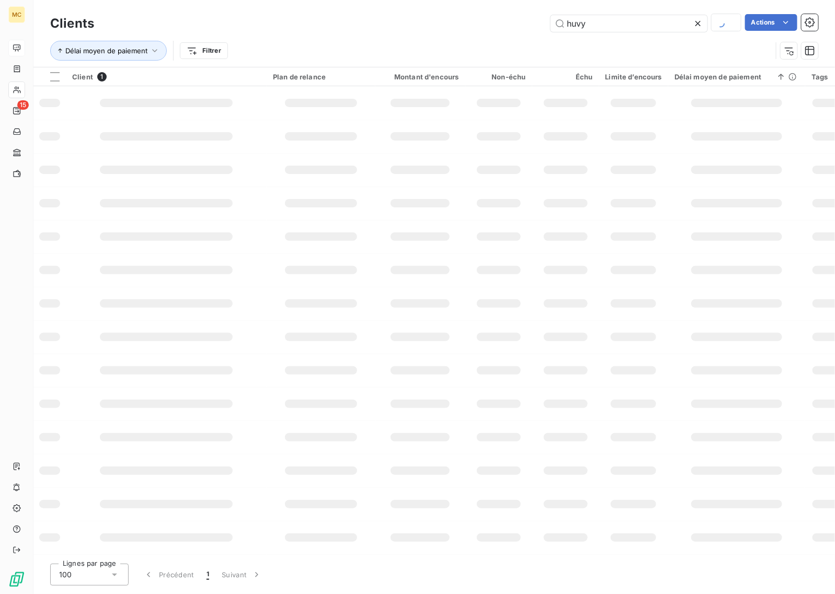
drag, startPoint x: 609, startPoint y: 24, endPoint x: 413, endPoint y: 24, distance: 196.1
click at [413, 24] on div "huvy Actions" at bounding box center [463, 23] width 712 height 18
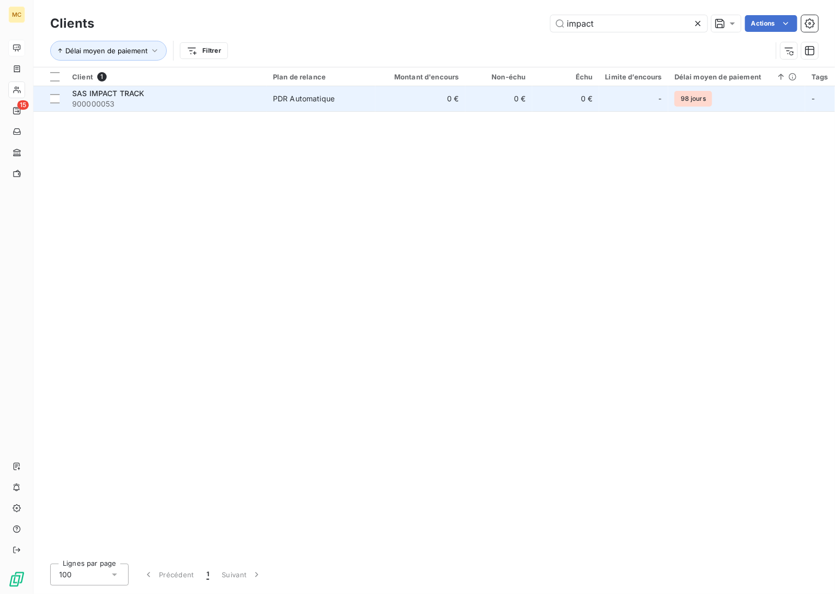
type input "impact"
click at [357, 102] on span "PDR Automatique" at bounding box center [321, 99] width 96 height 10
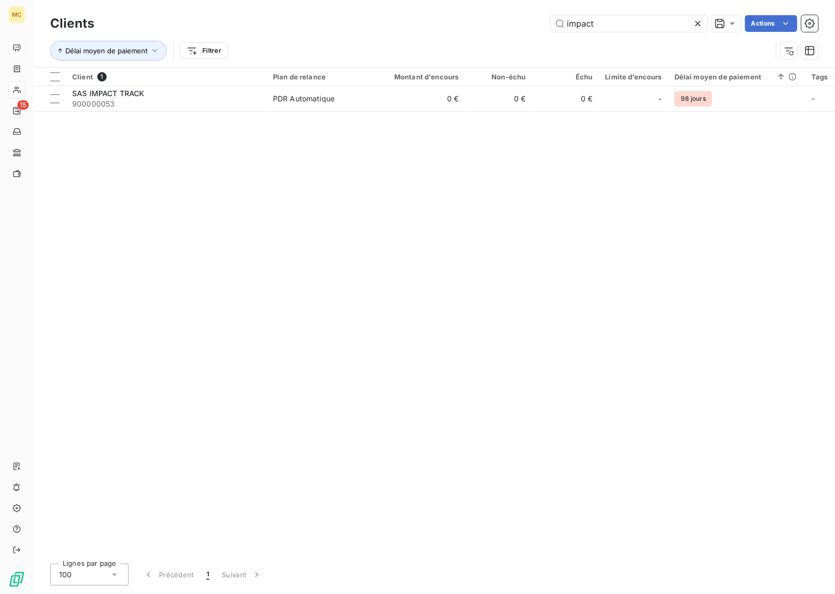
click at [409, 25] on div "Clients impact Actions" at bounding box center [434, 24] width 768 height 22
click at [600, 22] on input "impact" at bounding box center [629, 23] width 157 height 17
click at [594, 233] on div "Client 1 Plan de relance Montant d'encours Non-échu Échu Limite d’encours Délai…" at bounding box center [434, 311] width 802 height 488
click at [610, 21] on input "impact" at bounding box center [629, 23] width 157 height 17
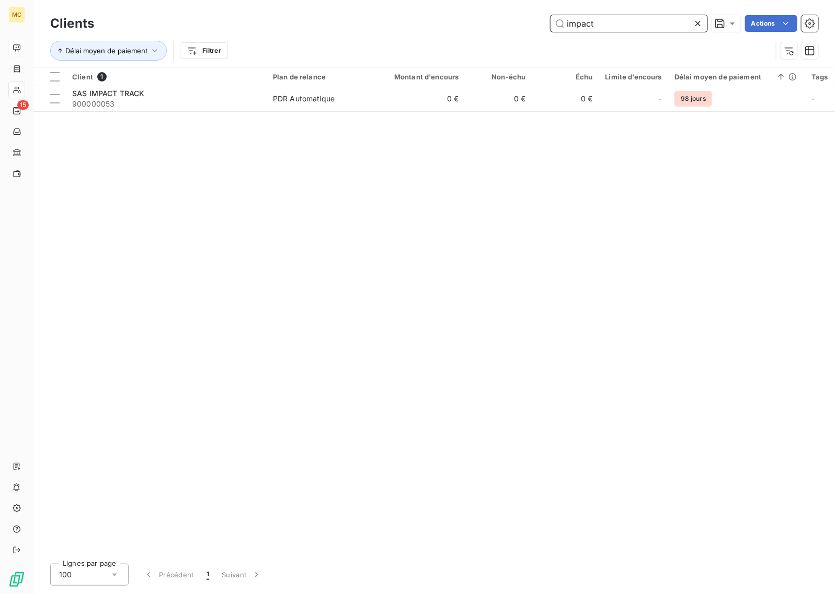
click at [610, 21] on input "impact" at bounding box center [629, 23] width 157 height 17
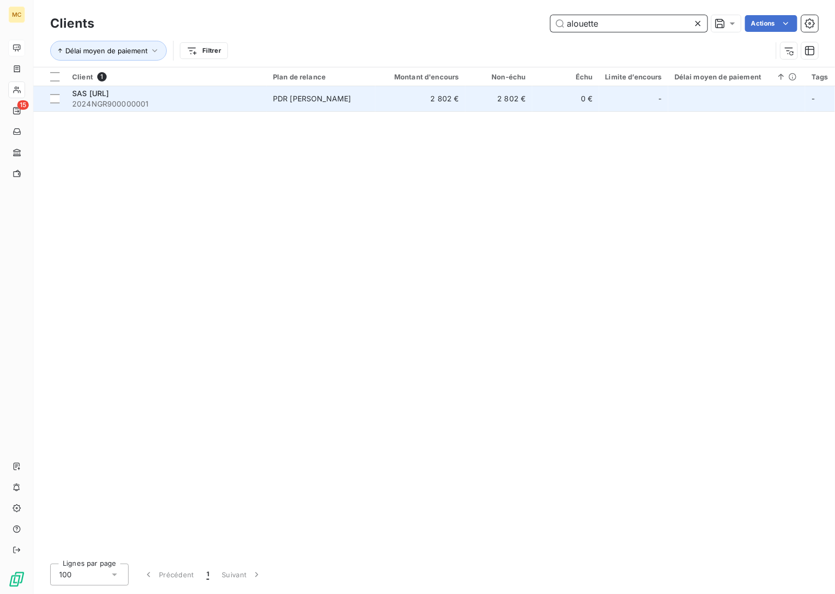
type input "alouette"
click at [406, 87] on td "2 802 €" at bounding box center [420, 98] width 90 height 25
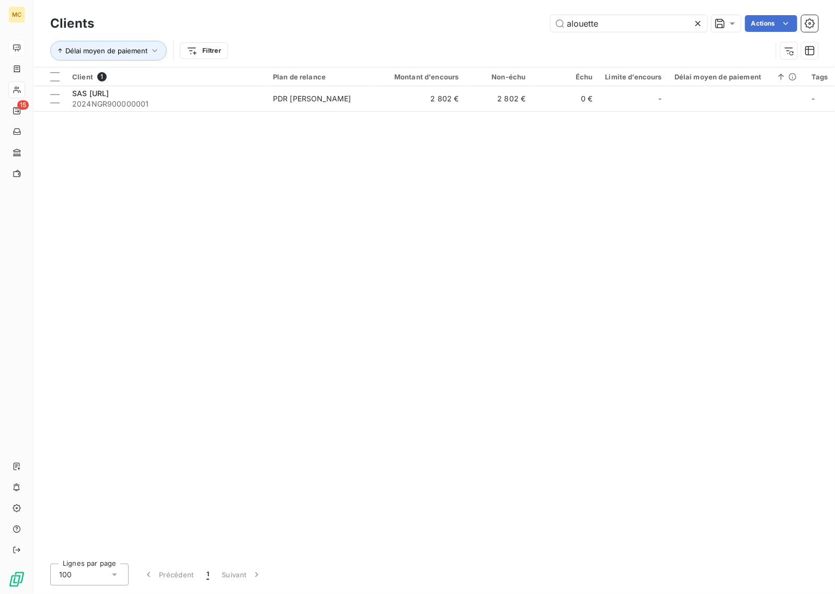
drag, startPoint x: 612, startPoint y: 25, endPoint x: 487, endPoint y: 22, distance: 125.5
click at [487, 22] on div "alouette Actions" at bounding box center [463, 23] width 712 height 17
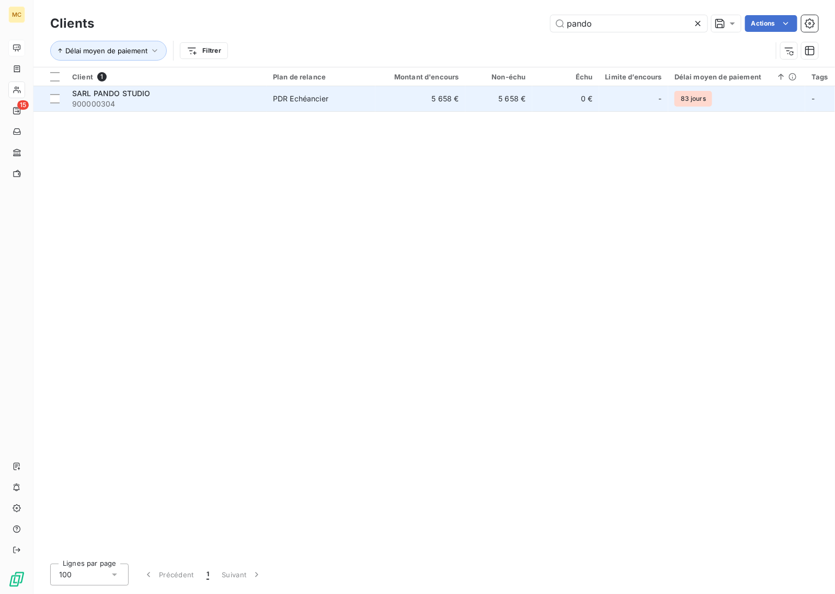
type input "pando"
click at [398, 97] on td "5 658 €" at bounding box center [420, 98] width 90 height 25
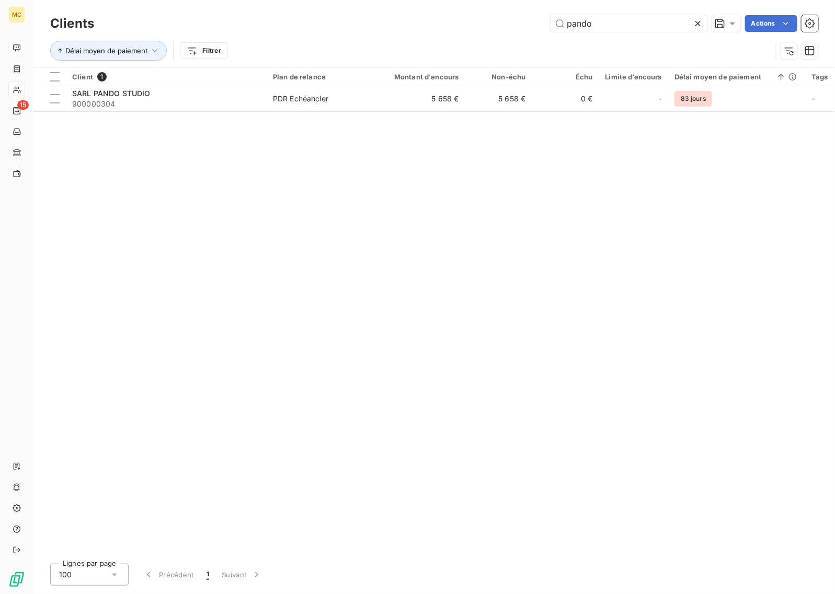
drag, startPoint x: 565, startPoint y: 20, endPoint x: 394, endPoint y: 1, distance: 172.6
click at [394, 1] on div "Clients pando Actions Délai moyen de paiement Filtrer" at bounding box center [434, 33] width 802 height 67
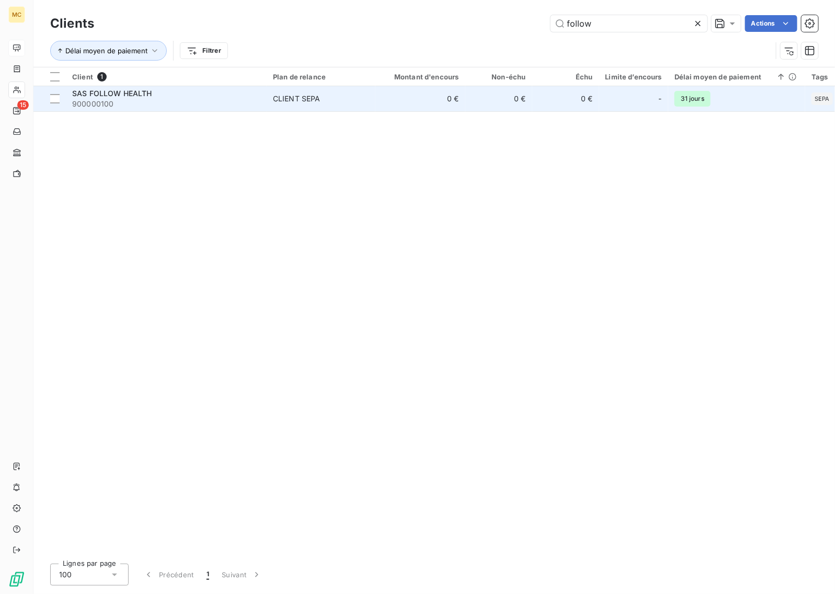
type input "follow"
click at [280, 95] on div "CLIENT SEPA" at bounding box center [297, 99] width 48 height 10
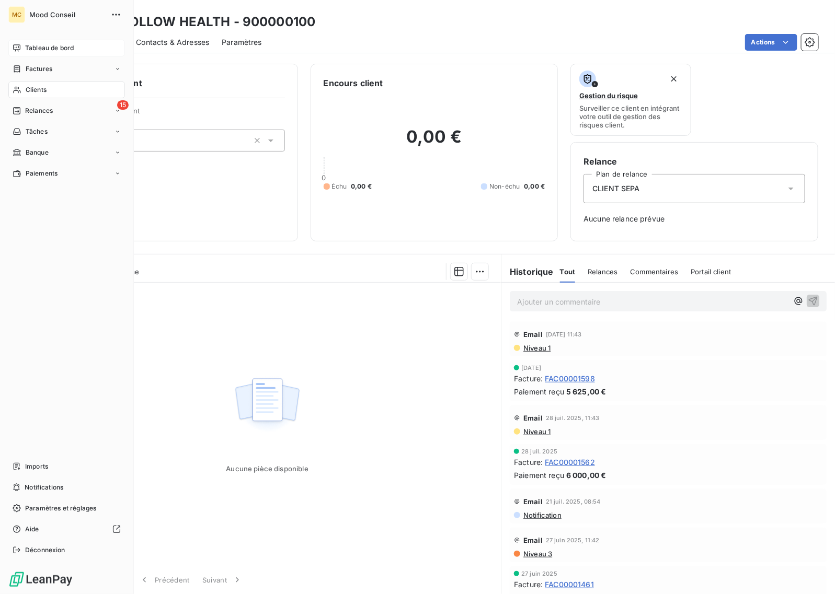
click at [31, 90] on span "Clients" at bounding box center [36, 89] width 21 height 9
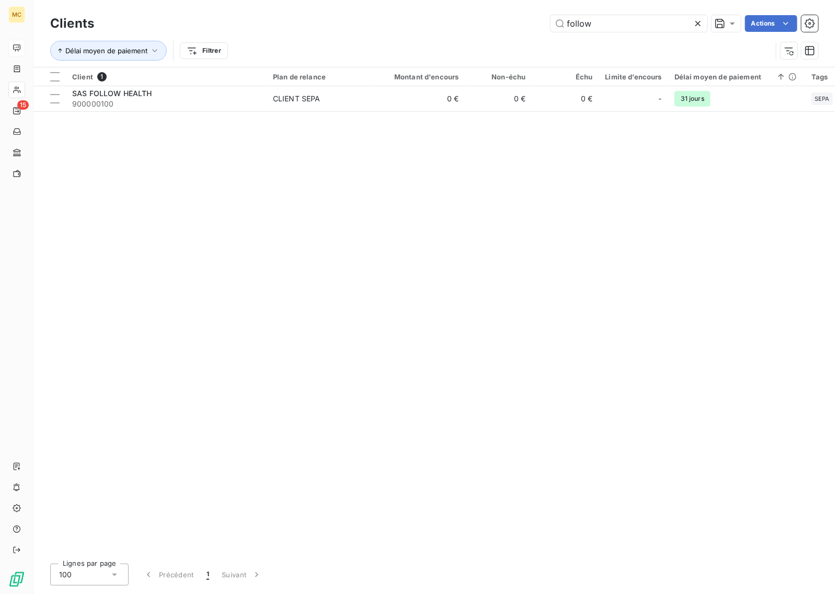
drag, startPoint x: 622, startPoint y: 21, endPoint x: 377, endPoint y: -5, distance: 246.7
click at [377, 0] on html "MC 15 Clients follow Actions Délai moyen de paiement Filtrer Client 1 Plan de r…" at bounding box center [417, 297] width 835 height 594
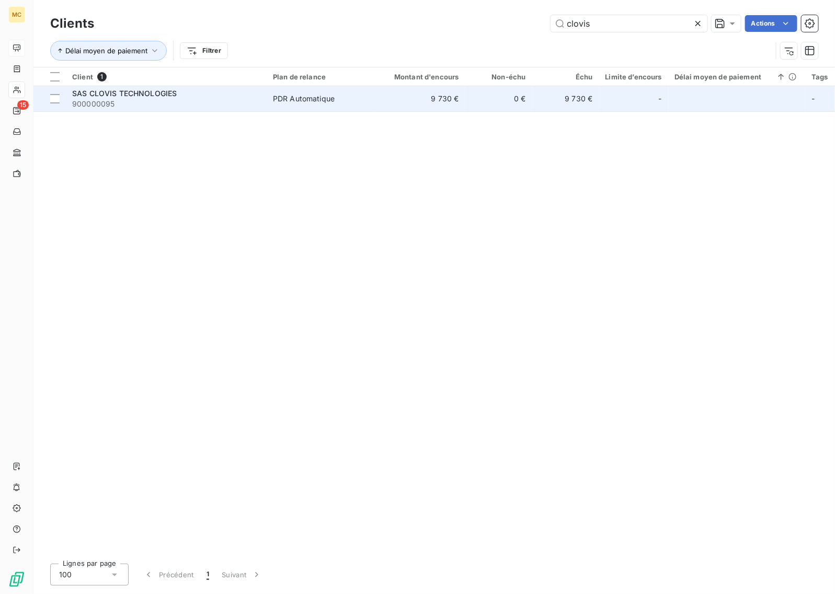
type input "clovis"
click at [346, 99] on span "PDR Automatique" at bounding box center [321, 99] width 96 height 10
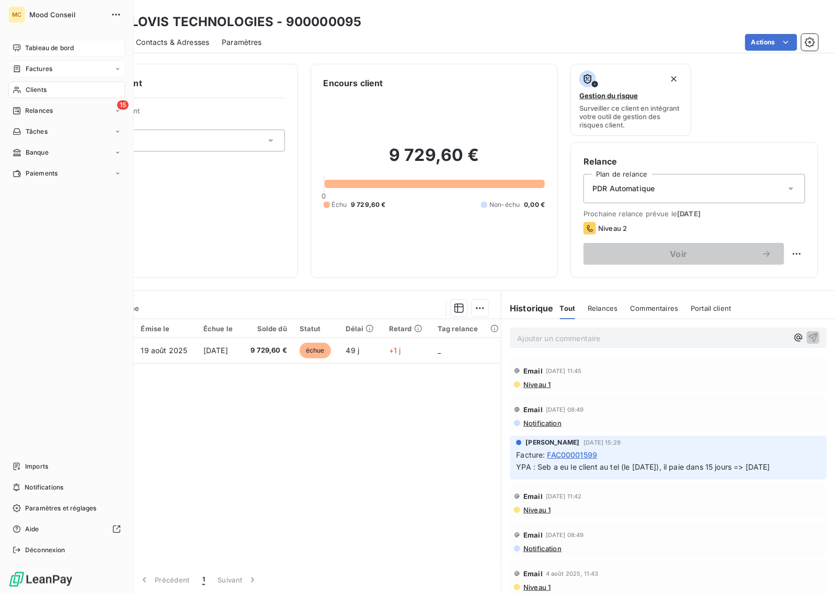
click at [40, 70] on span "Factures" at bounding box center [39, 68] width 27 height 9
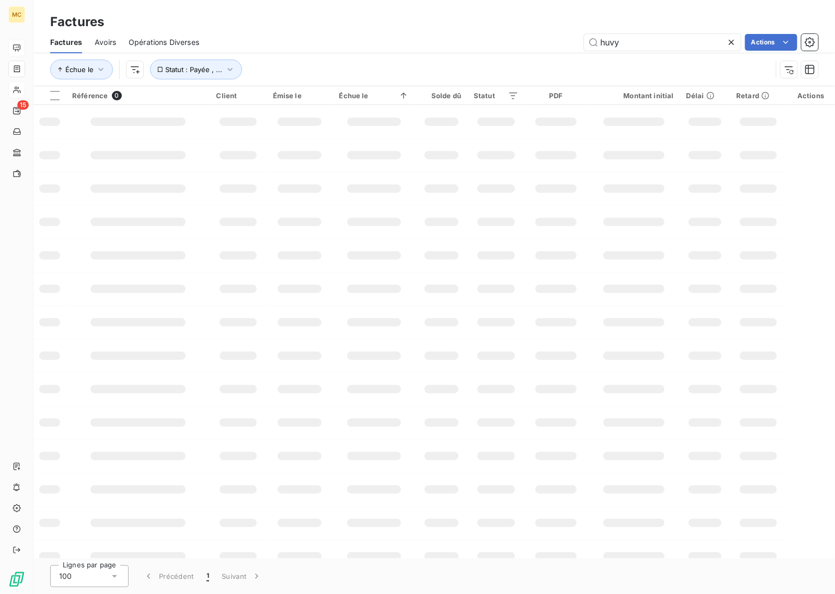
drag, startPoint x: 620, startPoint y: 38, endPoint x: 434, endPoint y: 37, distance: 185.6
click at [434, 37] on div "huvy Actions" at bounding box center [515, 42] width 607 height 17
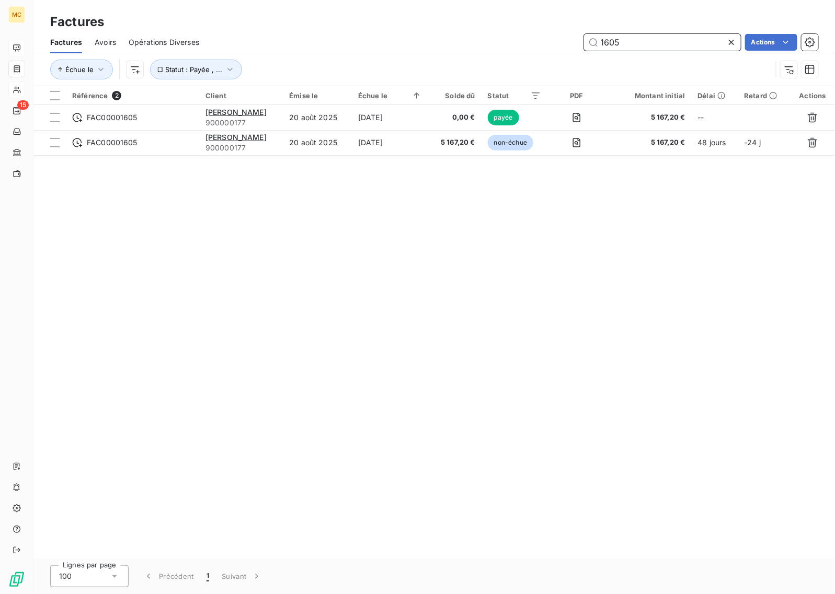
click at [662, 45] on input "1605" at bounding box center [662, 42] width 157 height 17
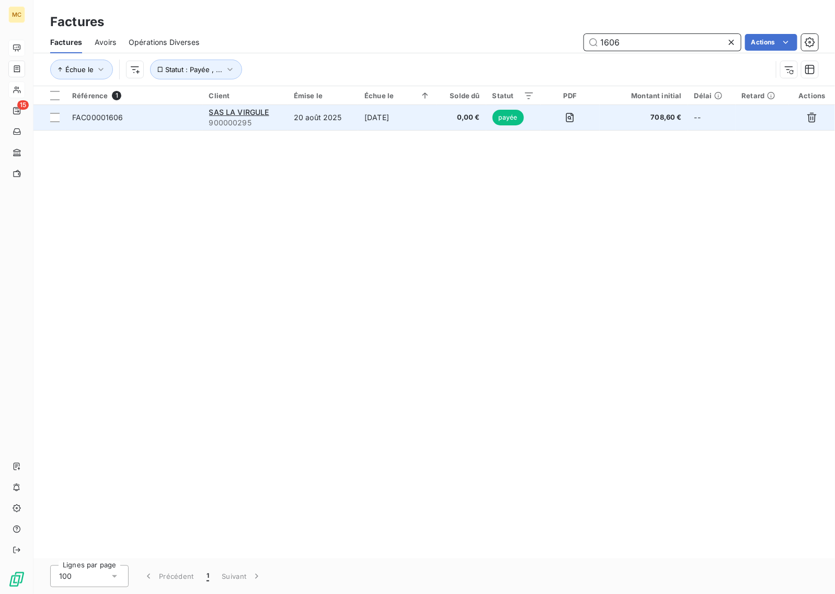
type input "1606"
click at [375, 114] on td "[DATE]" at bounding box center [397, 117] width 78 height 25
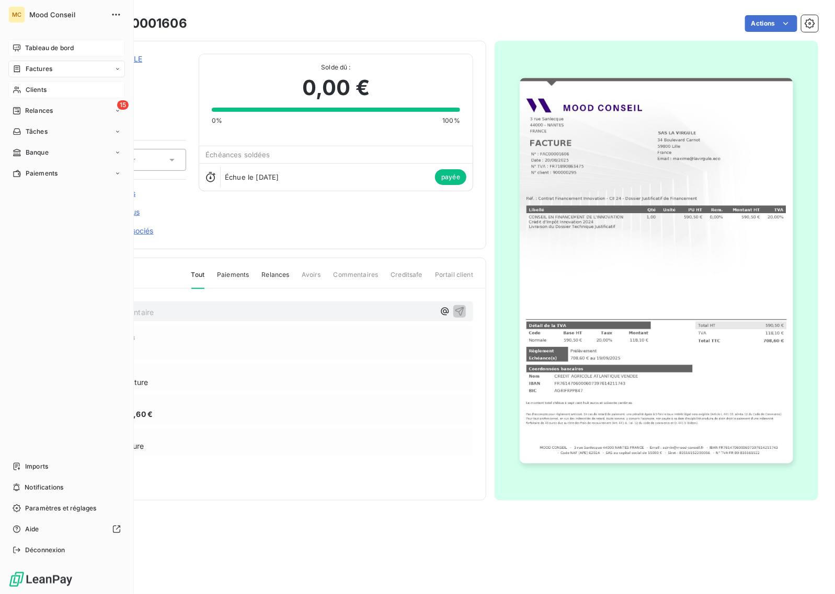
click at [47, 68] on span "Factures" at bounding box center [39, 68] width 27 height 9
click at [27, 70] on span "Factures" at bounding box center [39, 68] width 27 height 9
click at [38, 90] on span "Factures" at bounding box center [38, 89] width 27 height 9
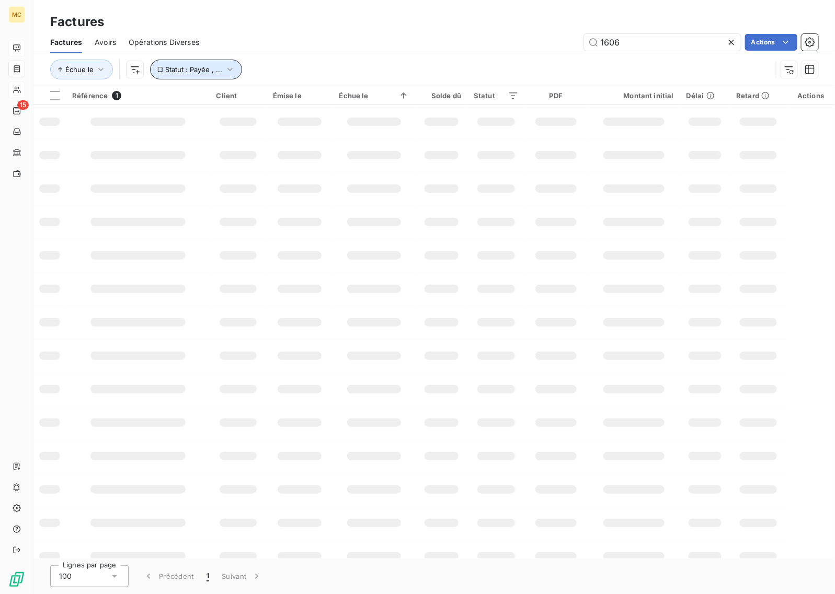
click at [231, 60] on button "Statut : Payée , ..." at bounding box center [196, 70] width 92 height 20
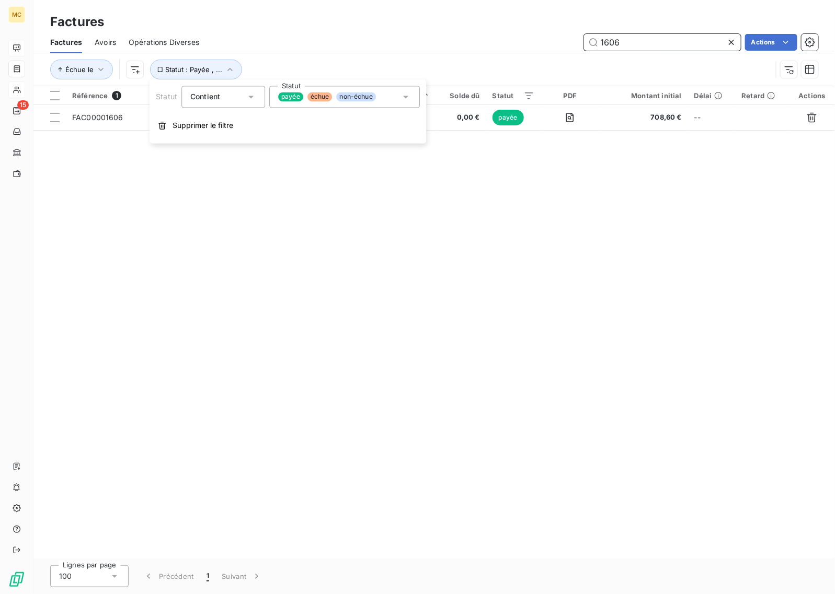
drag, startPoint x: 629, startPoint y: 49, endPoint x: 414, endPoint y: 25, distance: 216.2
click at [414, 25] on div "Factures Factures Avoirs Opérations Diverses 1606 Actions Échue le Statut : Pay…" at bounding box center [434, 43] width 802 height 86
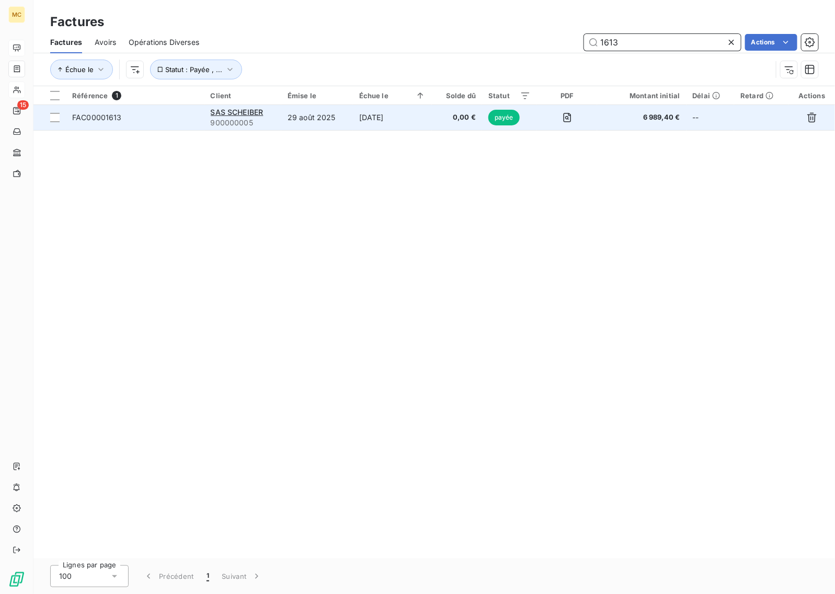
type input "1613"
click at [436, 120] on td "0,00 €" at bounding box center [457, 117] width 50 height 25
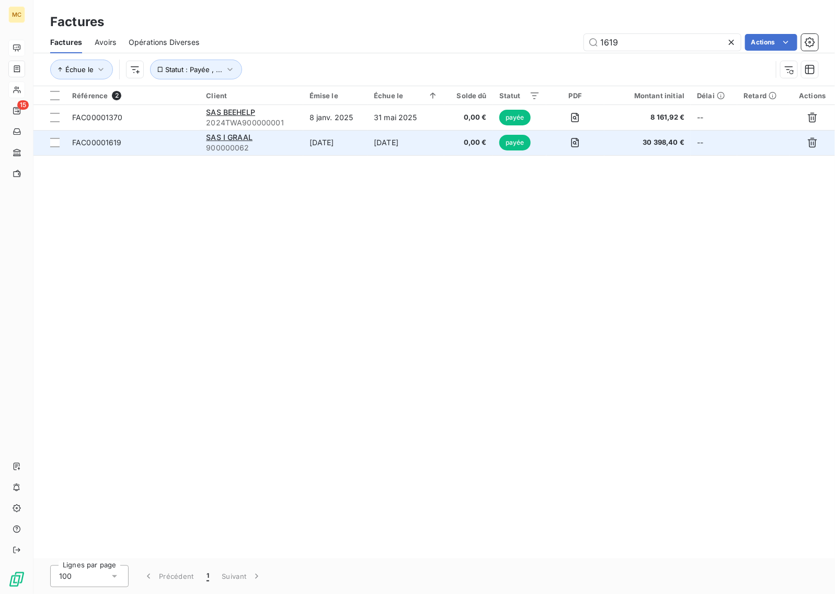
type input "1619"
click at [332, 137] on td "[DATE]" at bounding box center [335, 142] width 64 height 25
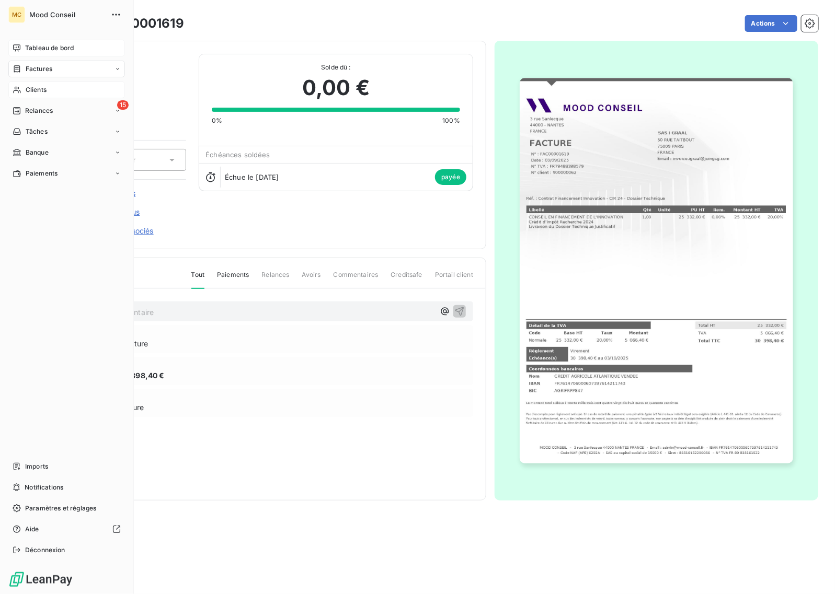
click at [39, 68] on span "Factures" at bounding box center [39, 68] width 27 height 9
click at [24, 71] on div "Factures" at bounding box center [33, 68] width 40 height 9
click at [58, 85] on div "Factures" at bounding box center [73, 90] width 104 height 17
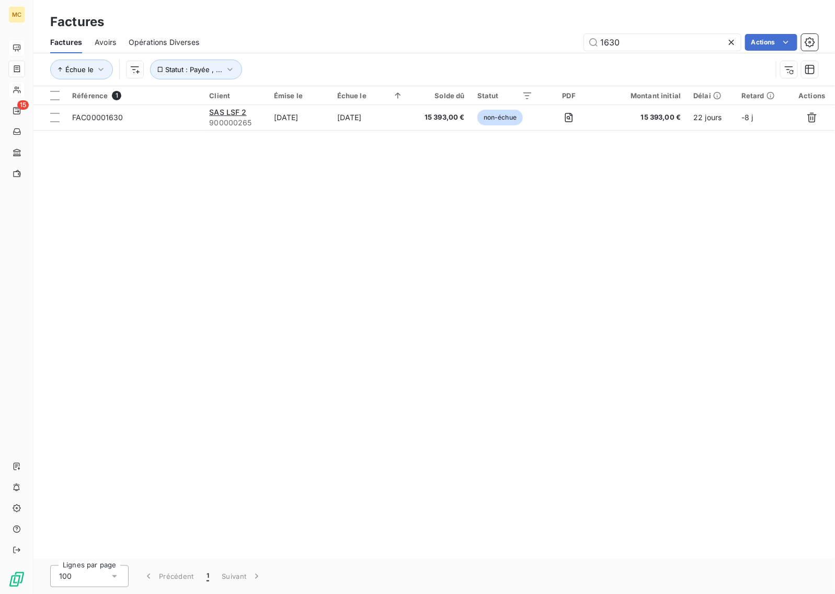
type input "1630"
click at [729, 44] on icon at bounding box center [731, 42] width 10 height 10
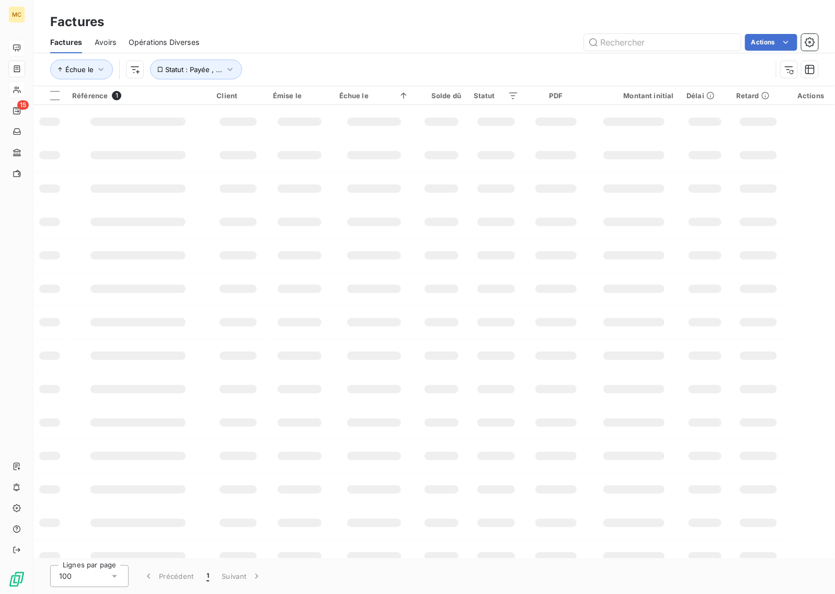
click at [448, 5] on div "Factures Factures Avoirs Opérations Diverses Actions Échue le Statut : Payée , …" at bounding box center [434, 43] width 802 height 86
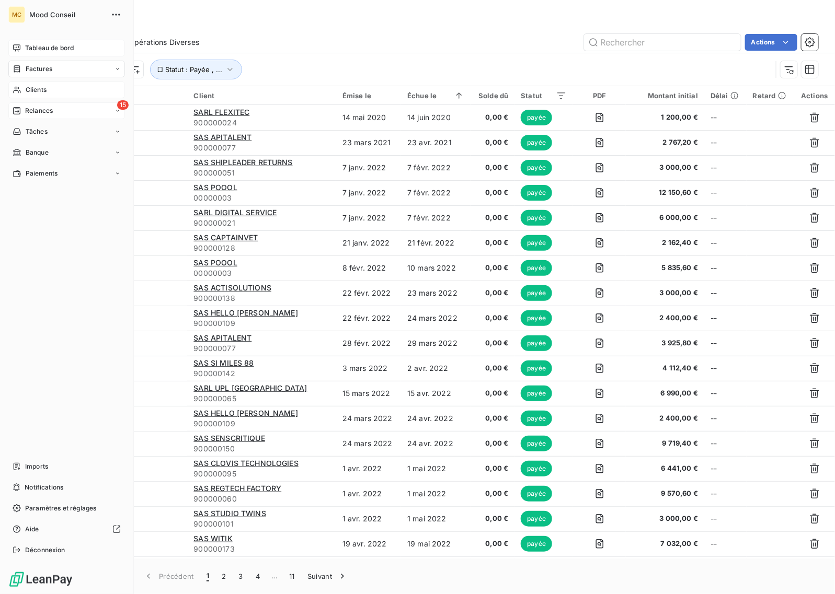
click at [36, 114] on span "Relances" at bounding box center [39, 110] width 28 height 9
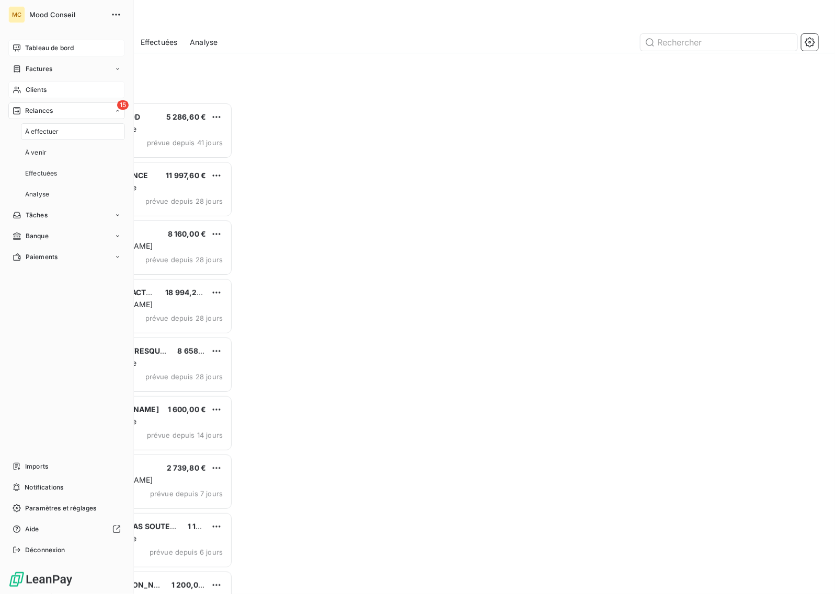
scroll to position [483, 173]
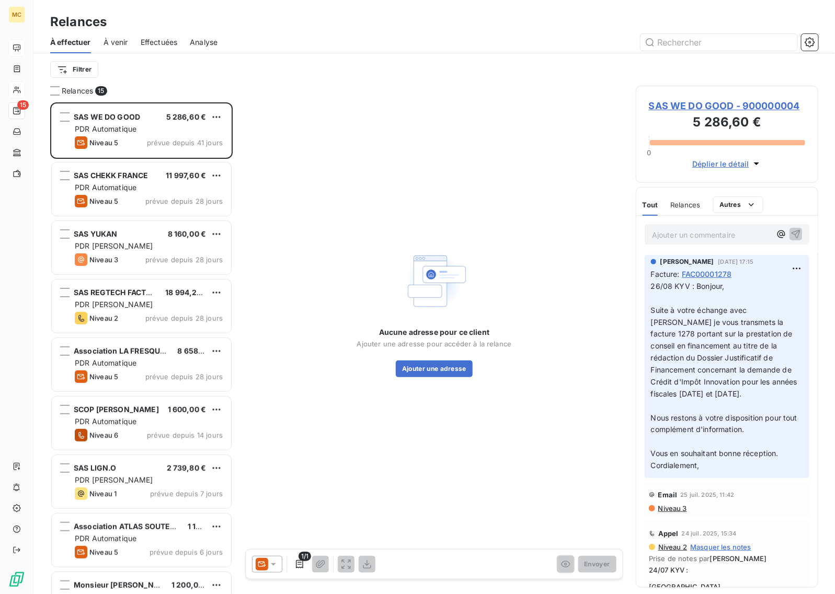
click at [348, 48] on div at bounding box center [524, 42] width 588 height 17
click at [471, 66] on div "Filtrer" at bounding box center [434, 70] width 768 height 20
click at [408, 16] on div "Relances" at bounding box center [434, 22] width 802 height 19
